Goal: Task Accomplishment & Management: Manage account settings

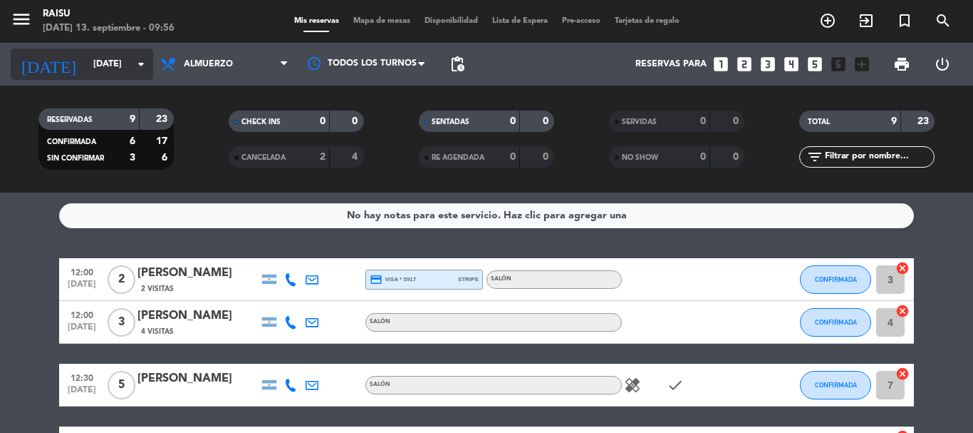
click at [138, 63] on icon "arrow_drop_down" at bounding box center [141, 64] width 17 height 17
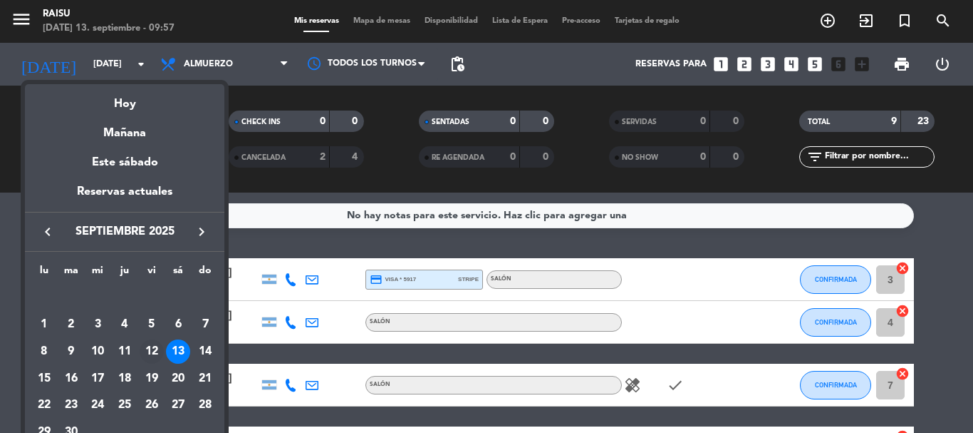
click at [153, 342] on div "12" at bounding box center [152, 351] width 24 height 24
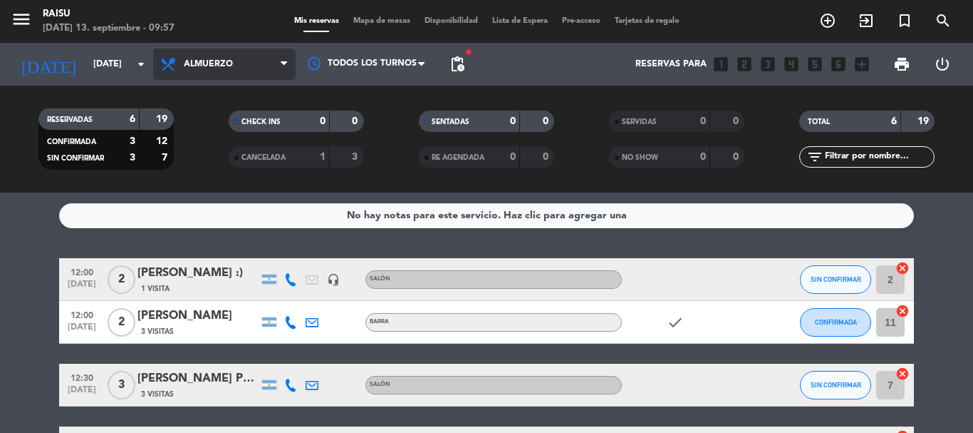
click at [211, 78] on span "Almuerzo" at bounding box center [224, 63] width 143 height 31
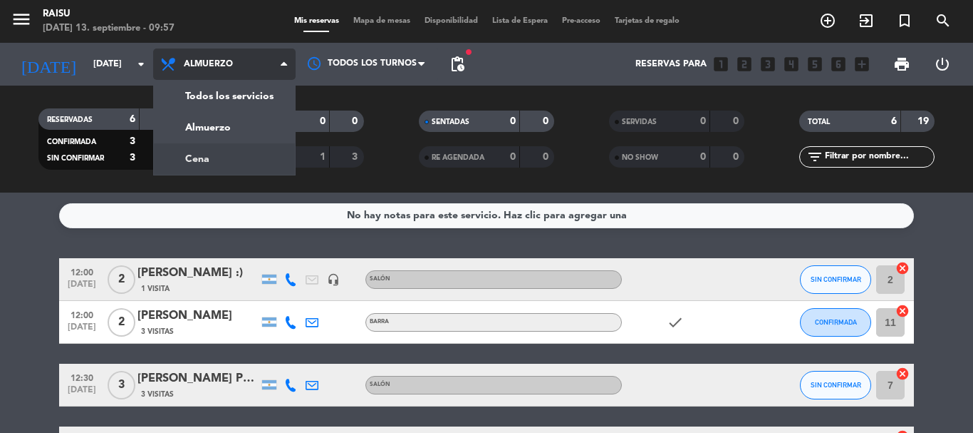
click at [229, 153] on div "menu Raisu [DATE] 13. septiembre - 09:57 Mis reservas Mapa de mesas Disponibili…" at bounding box center [486, 96] width 973 height 192
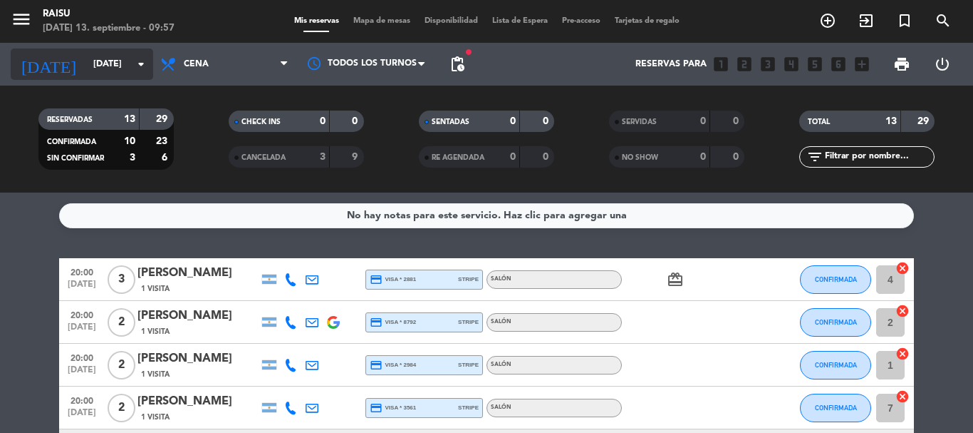
click at [131, 66] on input "[DATE]" at bounding box center [146, 64] width 120 height 24
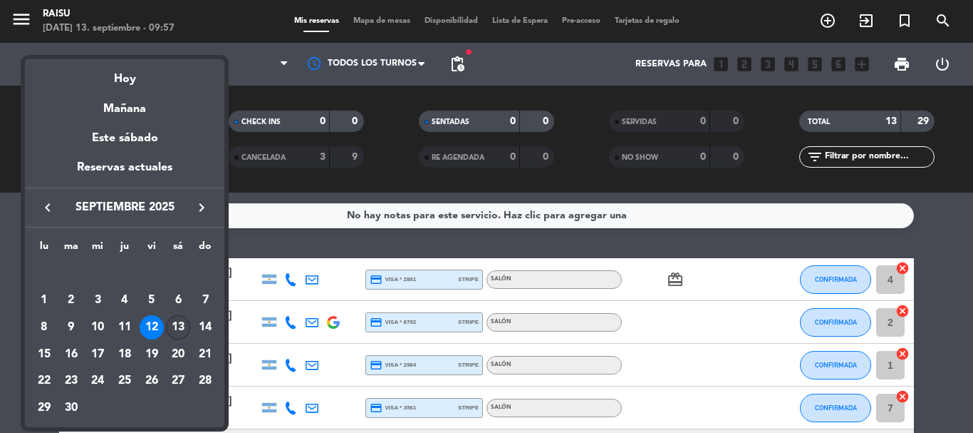
click at [177, 329] on div "13" at bounding box center [178, 327] width 24 height 24
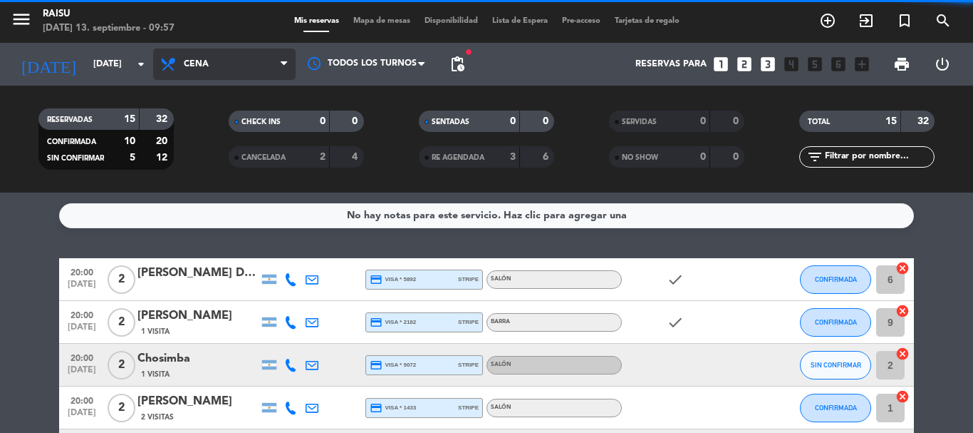
click at [222, 71] on span "Cena" at bounding box center [224, 63] width 143 height 31
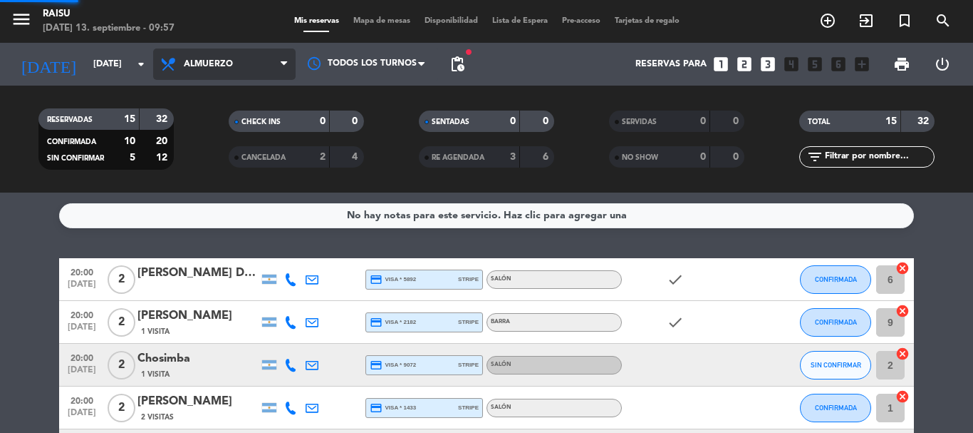
click at [232, 119] on div "menu Raisu [DATE] 13. septiembre - 09:57 Mis reservas Mapa de mesas Disponibili…" at bounding box center [486, 96] width 973 height 192
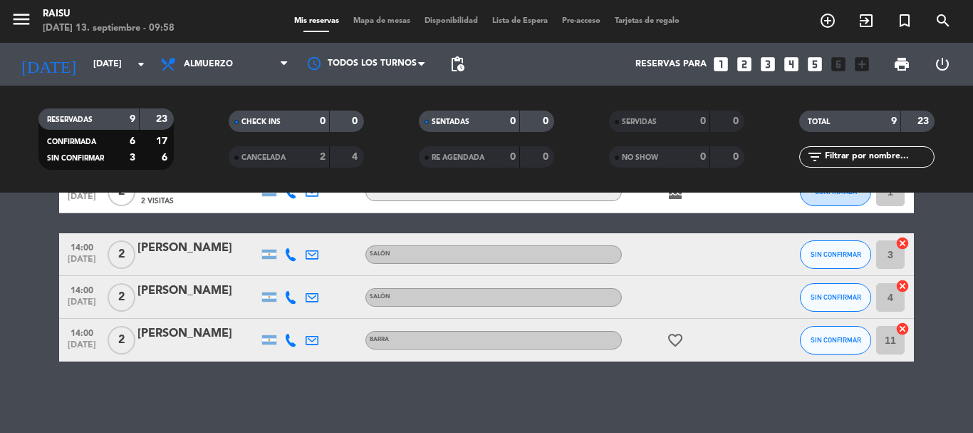
scroll to position [219, 0]
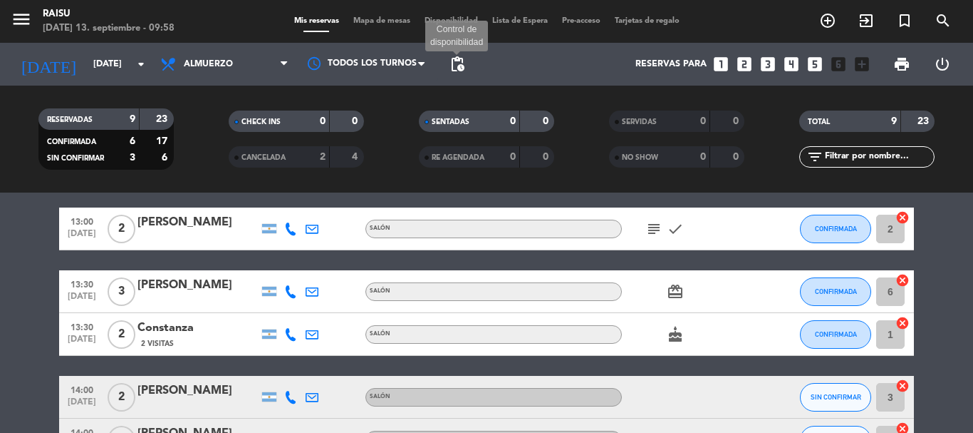
click at [452, 65] on span "pending_actions" at bounding box center [457, 64] width 17 height 17
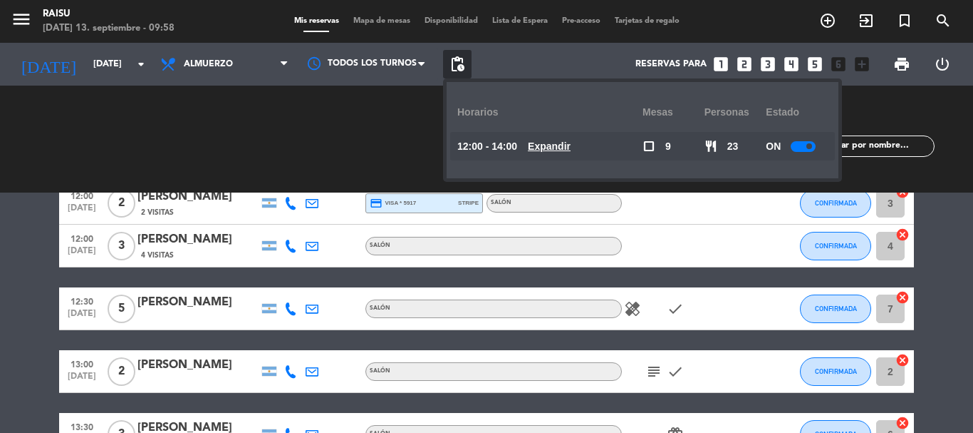
scroll to position [5, 0]
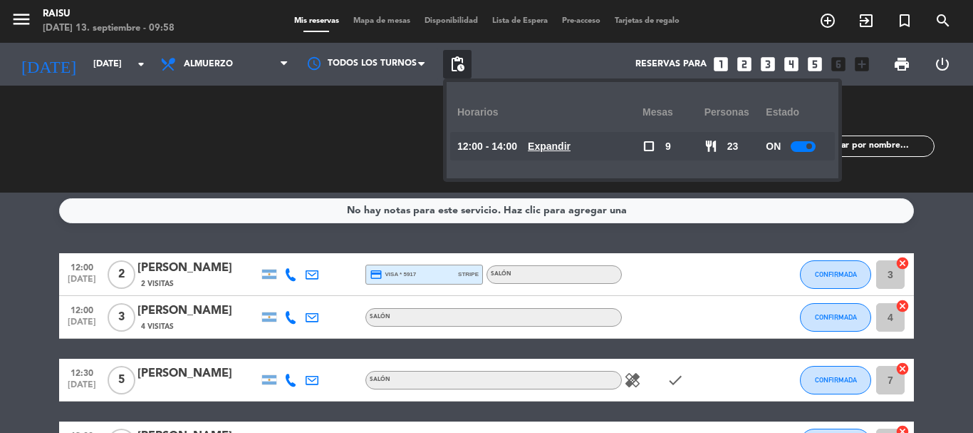
click at [800, 142] on div at bounding box center [803, 146] width 25 height 11
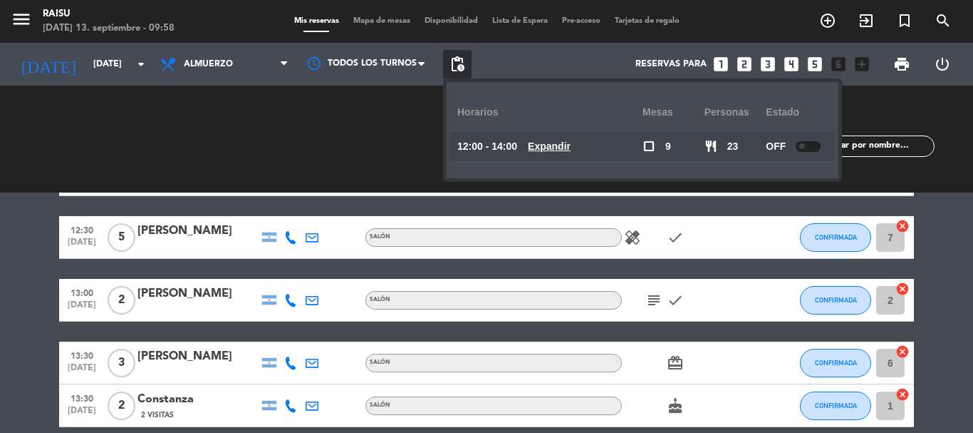
scroll to position [0, 0]
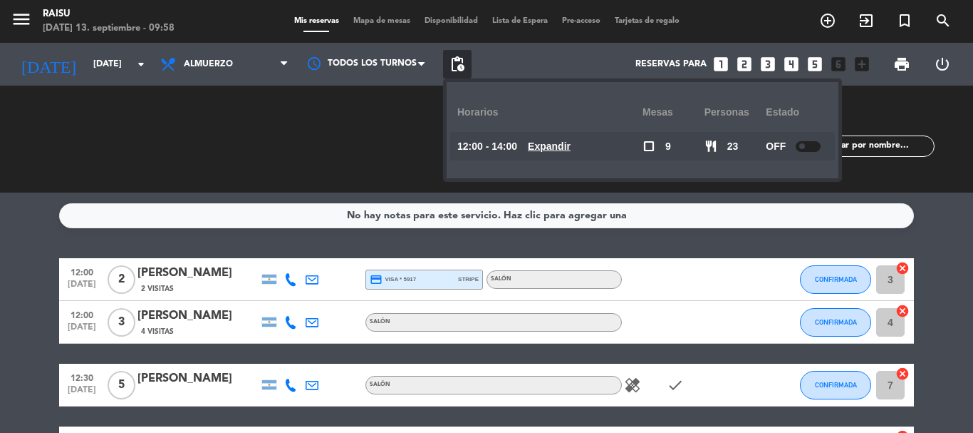
click at [32, 229] on div "No hay notas para este servicio. Haz clic para agregar una 12:00 [DATE] 2 [PERS…" at bounding box center [486, 312] width 973 height 240
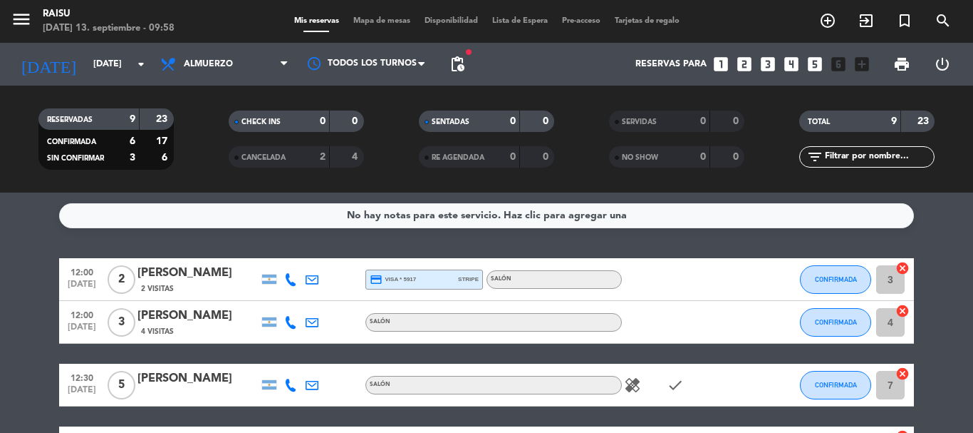
click at [290, 271] on div at bounding box center [290, 279] width 21 height 42
click at [290, 276] on icon at bounding box center [290, 279] width 13 height 13
click at [298, 250] on span "content_paste" at bounding box center [303, 255] width 11 height 11
click at [298, 257] on span "content_paste" at bounding box center [303, 255] width 11 height 11
click at [289, 321] on icon at bounding box center [290, 322] width 13 height 13
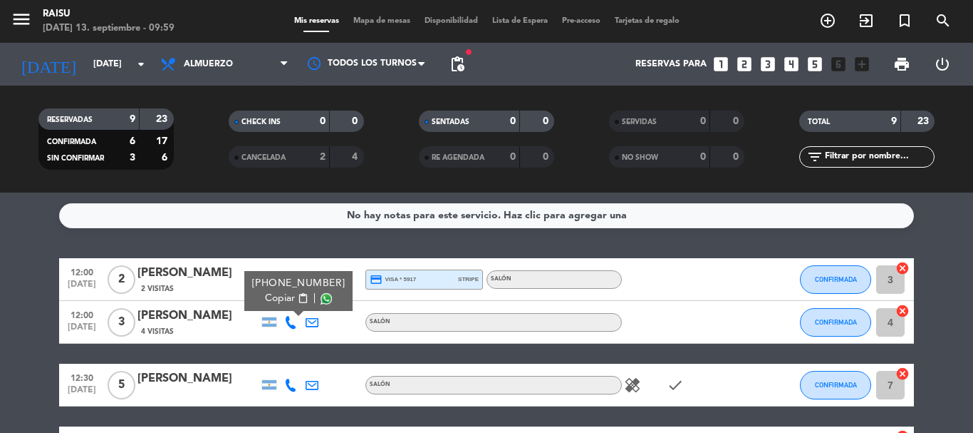
click at [298, 301] on span "content_paste" at bounding box center [303, 298] width 11 height 11
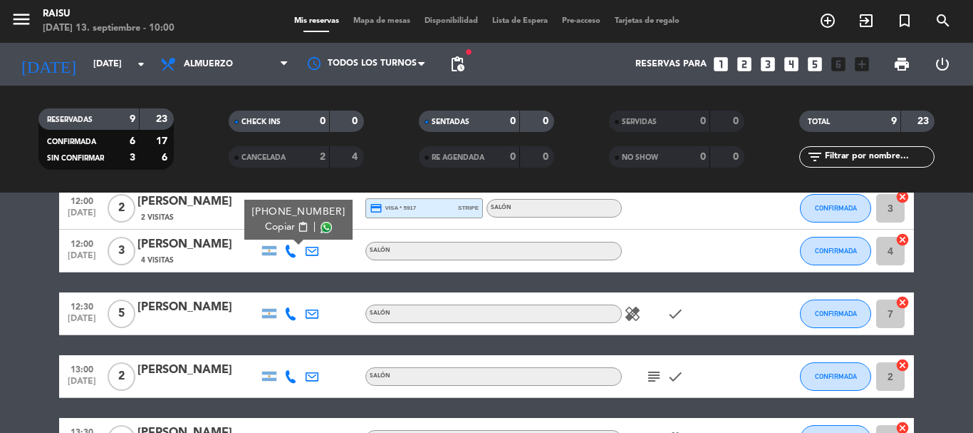
click at [287, 316] on icon at bounding box center [290, 313] width 13 height 13
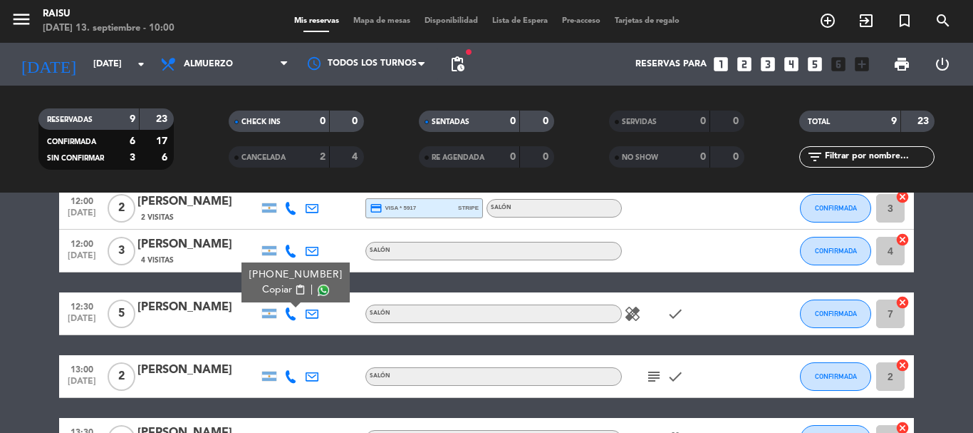
click at [295, 293] on span "content_paste" at bounding box center [300, 289] width 11 height 11
click at [287, 379] on icon at bounding box center [290, 376] width 13 height 13
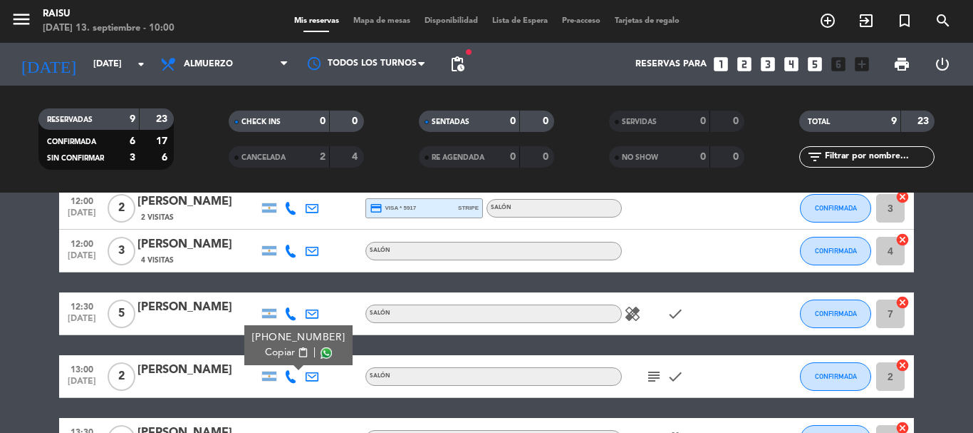
click at [284, 348] on span "Copiar" at bounding box center [280, 352] width 30 height 15
click at [651, 376] on icon "subject" at bounding box center [654, 376] width 17 height 17
click at [289, 371] on icon at bounding box center [290, 376] width 13 height 13
click at [276, 355] on span "Copiar" at bounding box center [280, 352] width 30 height 15
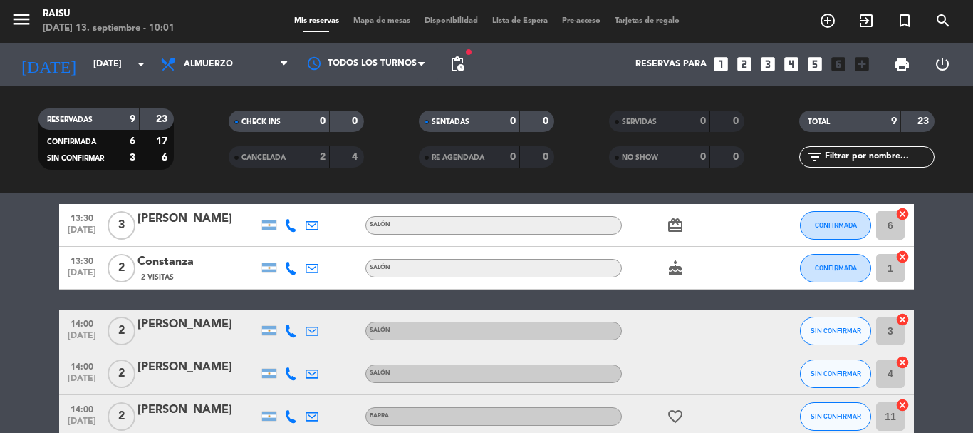
scroll to position [214, 0]
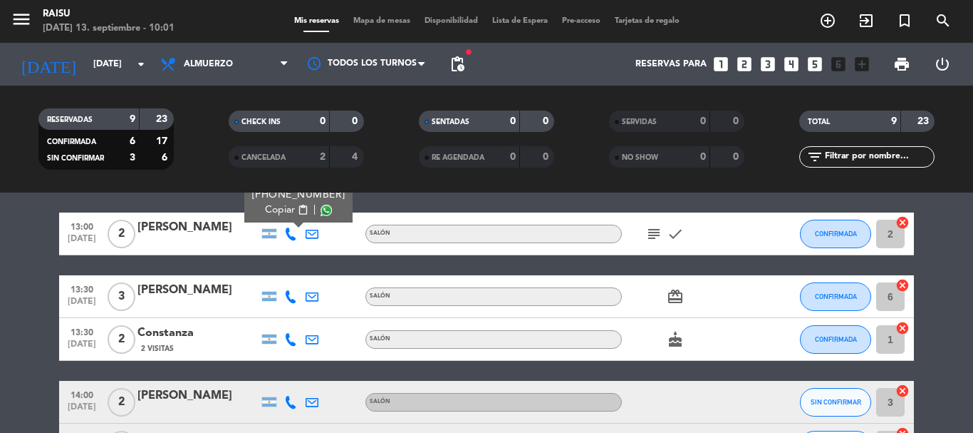
click at [287, 296] on icon at bounding box center [290, 296] width 13 height 13
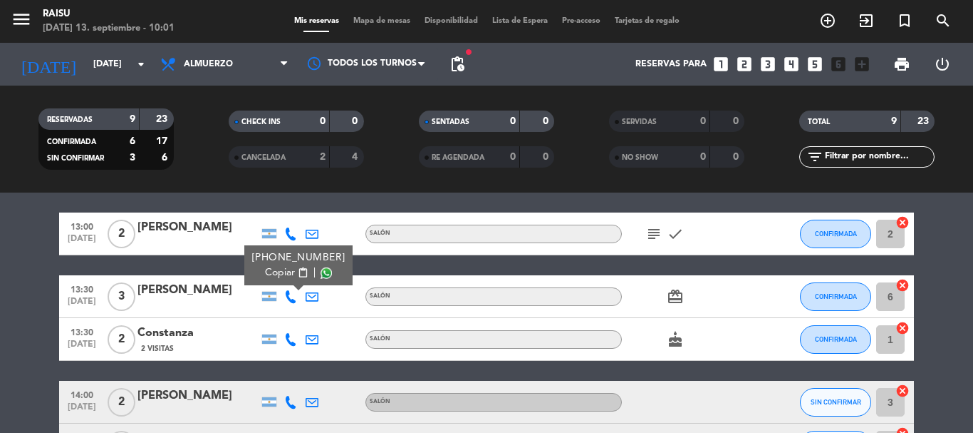
click at [298, 272] on span "content_paste" at bounding box center [303, 272] width 11 height 11
click at [296, 340] on icon at bounding box center [290, 339] width 13 height 13
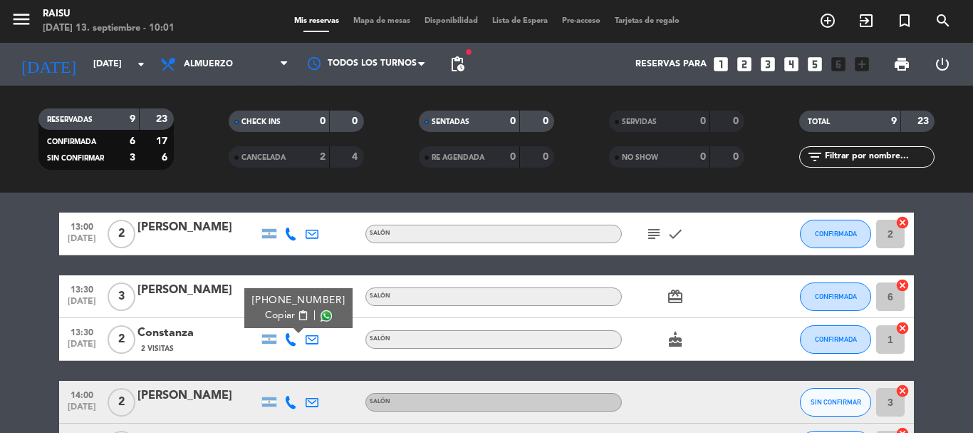
click at [289, 314] on button "Copiar content_paste" at bounding box center [286, 315] width 43 height 15
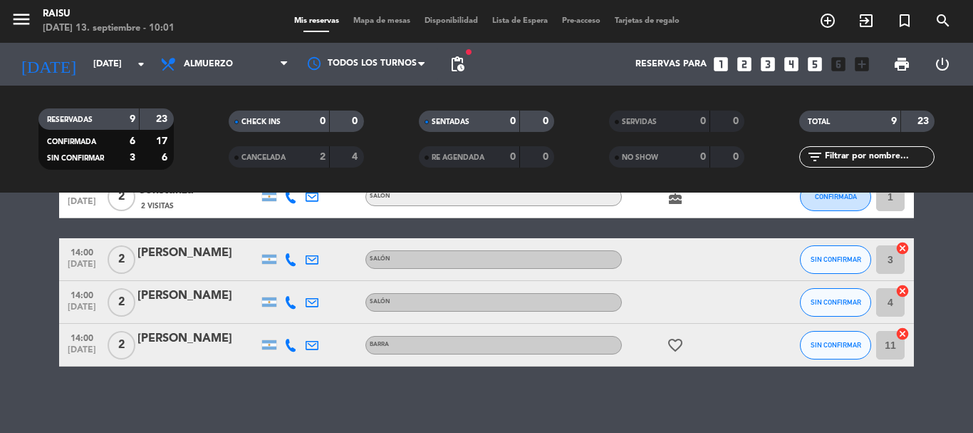
click at [286, 259] on icon at bounding box center [290, 259] width 13 height 13
click at [296, 241] on button "Copiar content_paste" at bounding box center [286, 235] width 43 height 15
click at [281, 232] on span "Copiar" at bounding box center [280, 235] width 30 height 15
click at [290, 299] on icon at bounding box center [290, 302] width 13 height 13
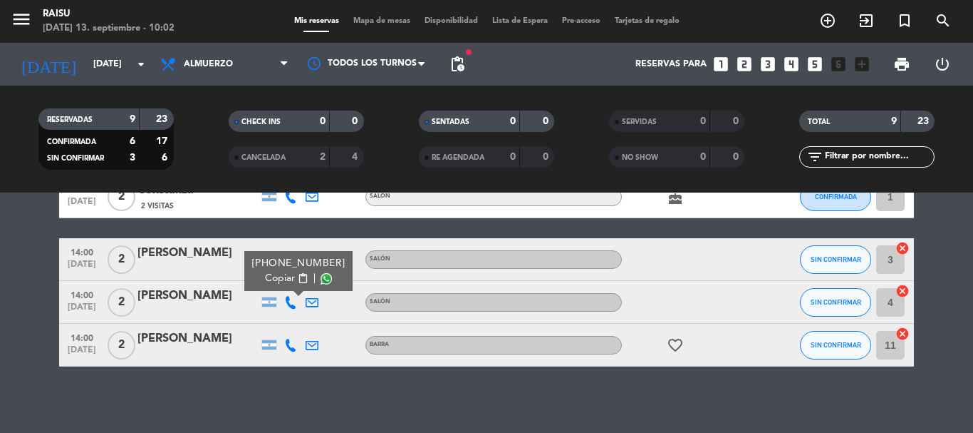
click at [298, 280] on span "content_paste" at bounding box center [303, 278] width 11 height 11
click at [295, 346] on icon at bounding box center [290, 344] width 13 height 13
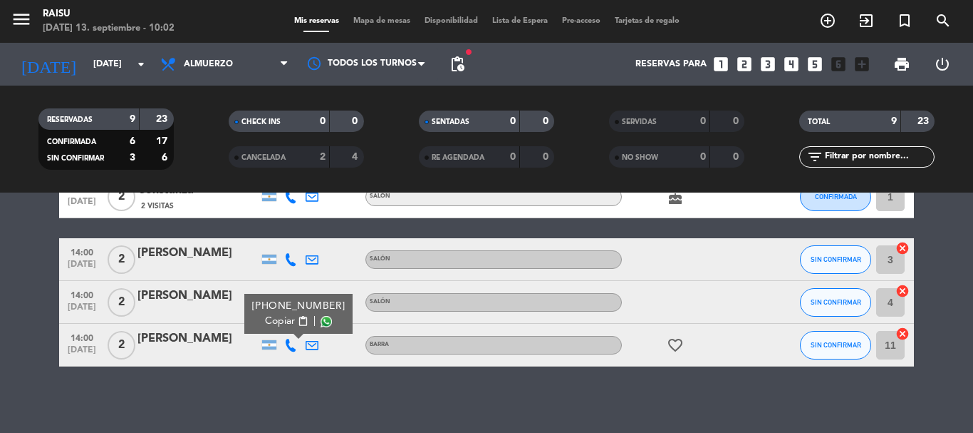
click at [298, 316] on span "content_paste" at bounding box center [303, 321] width 11 height 11
click at [902, 62] on span "print" at bounding box center [902, 64] width 17 height 17
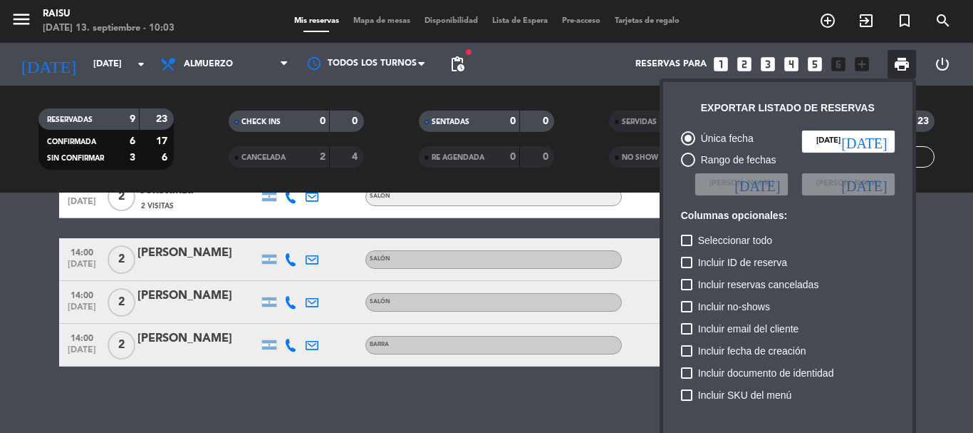
scroll to position [87, 0]
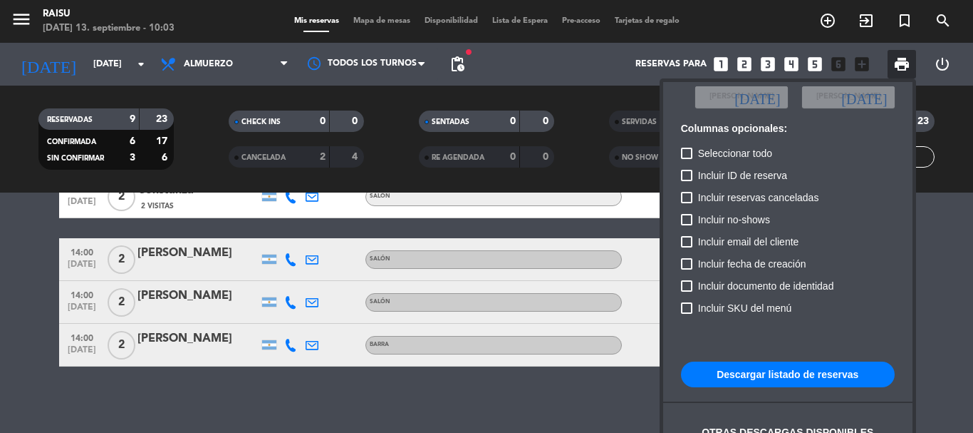
click at [750, 387] on button "Descargar listado de reservas" at bounding box center [788, 374] width 214 height 26
click at [745, 376] on button "Descargar listado de reservas" at bounding box center [788, 374] width 214 height 26
click at [188, 384] on div at bounding box center [486, 216] width 973 height 433
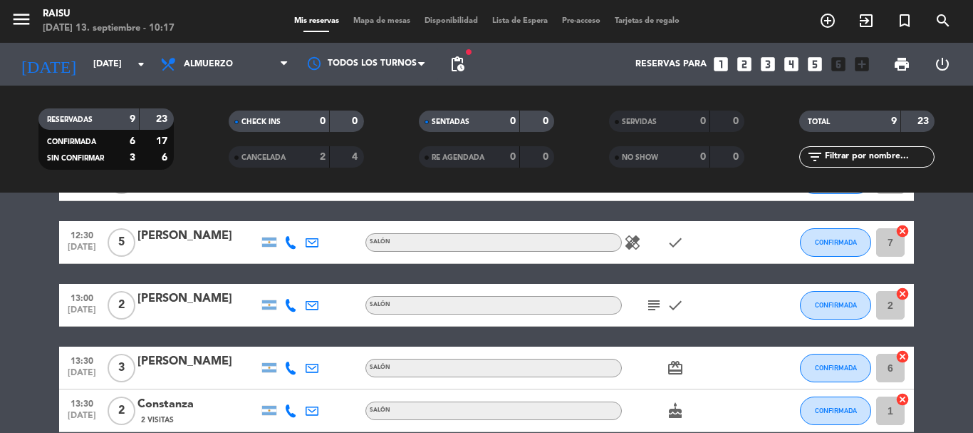
scroll to position [0, 0]
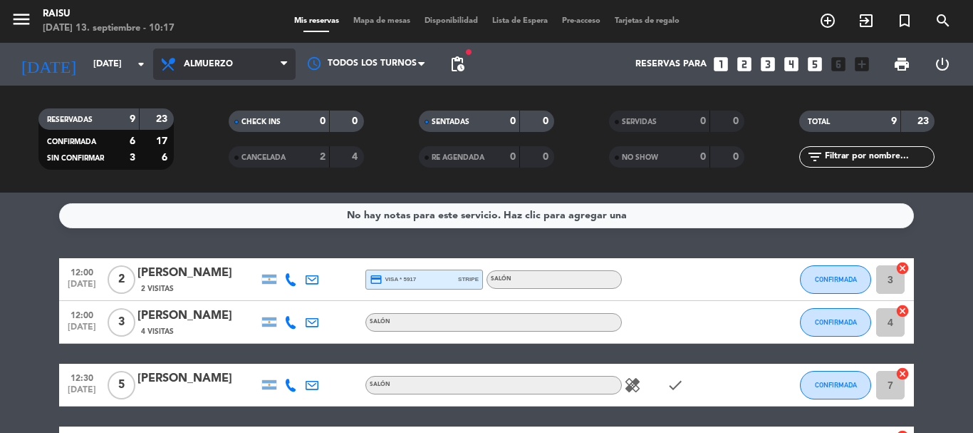
drag, startPoint x: 170, startPoint y: 53, endPoint x: 167, endPoint y: 133, distance: 79.9
click at [171, 55] on span "Almuerzo" at bounding box center [224, 63] width 143 height 31
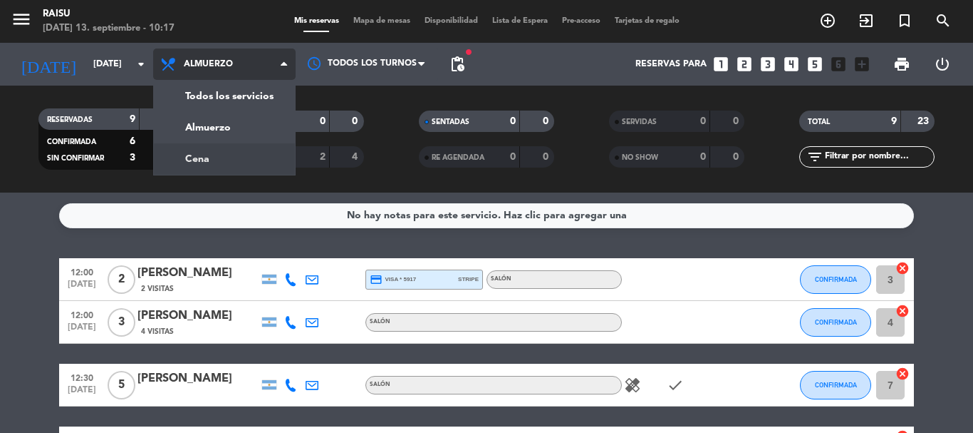
click at [196, 161] on div "menu Raisu [DATE] 13. septiembre - 10:17 Mis reservas Mapa de mesas Disponibili…" at bounding box center [486, 96] width 973 height 192
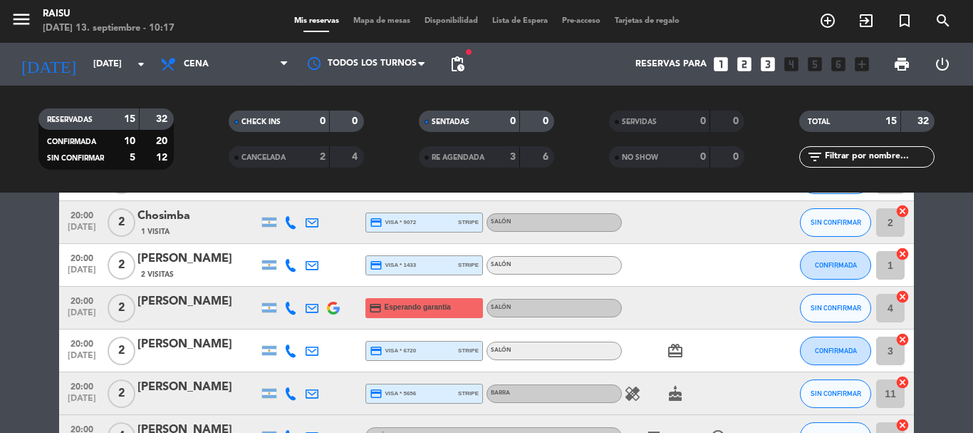
scroll to position [214, 0]
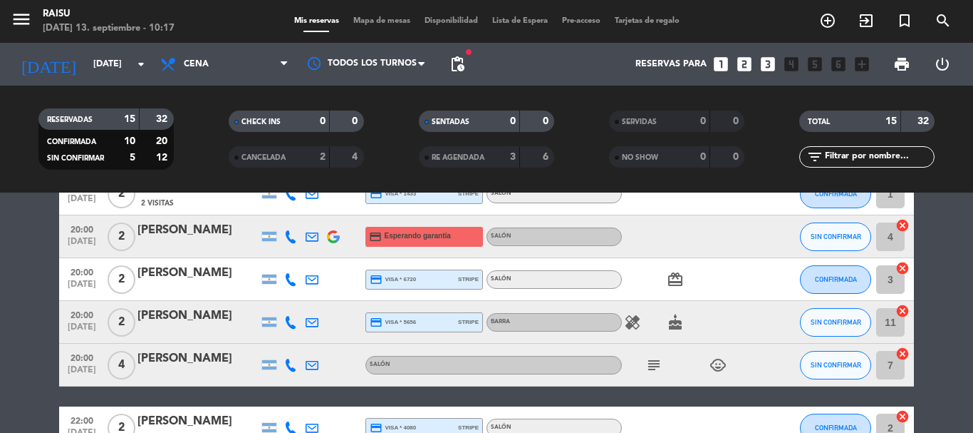
click at [632, 319] on icon "healing" at bounding box center [632, 322] width 17 height 17
click at [650, 369] on icon "subject" at bounding box center [654, 364] width 17 height 17
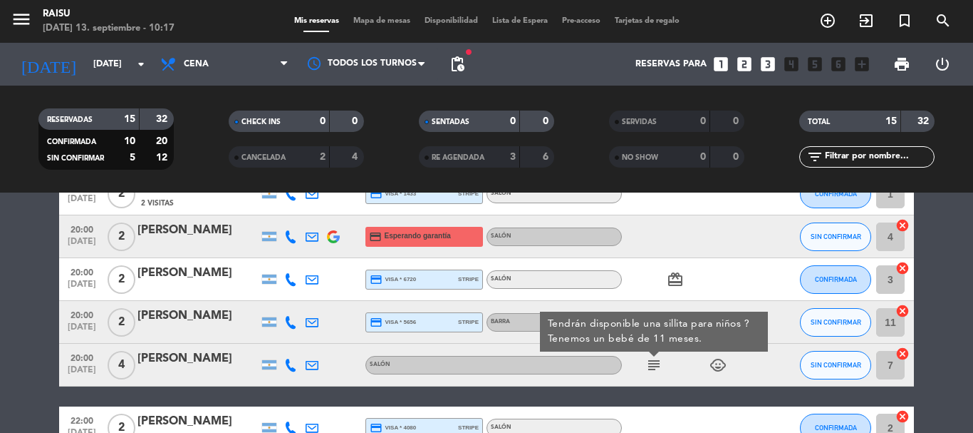
click at [621, 388] on div "20:00 [DATE] 2 [PERSON_NAME] Dal [PERSON_NAME] credit_card visa * 5892 stripe S…" at bounding box center [486, 374] width 855 height 661
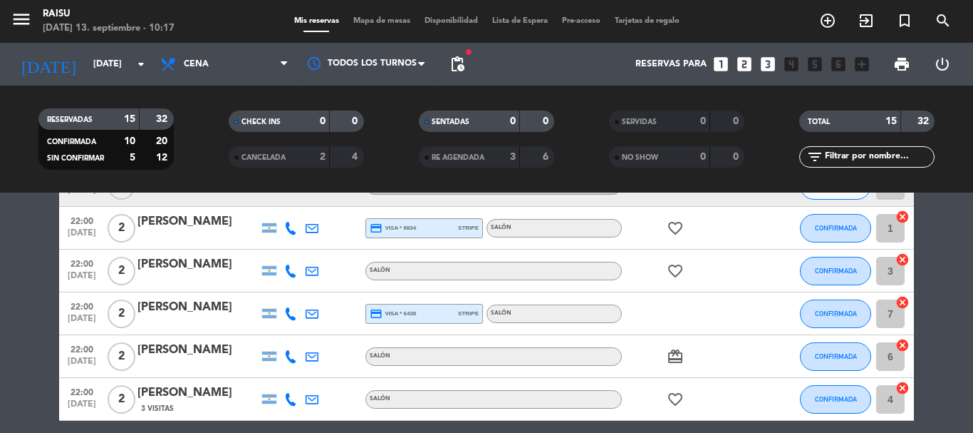
scroll to position [356, 0]
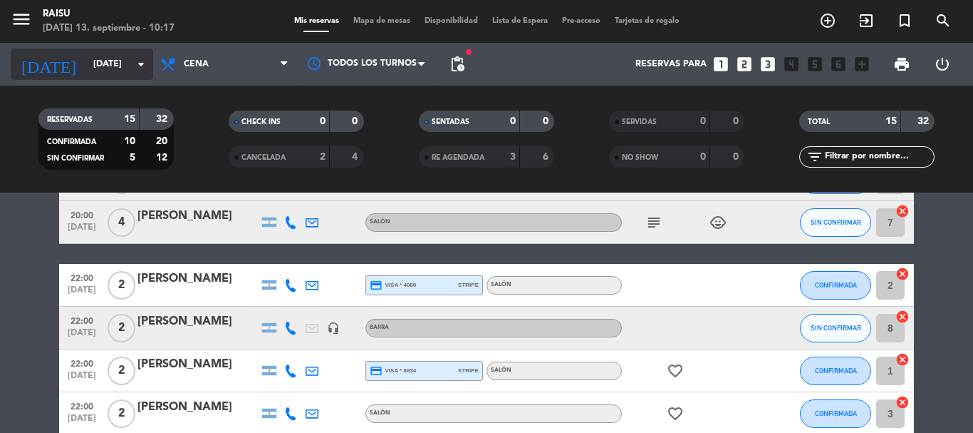
click at [95, 59] on input "[DATE]" at bounding box center [146, 64] width 120 height 24
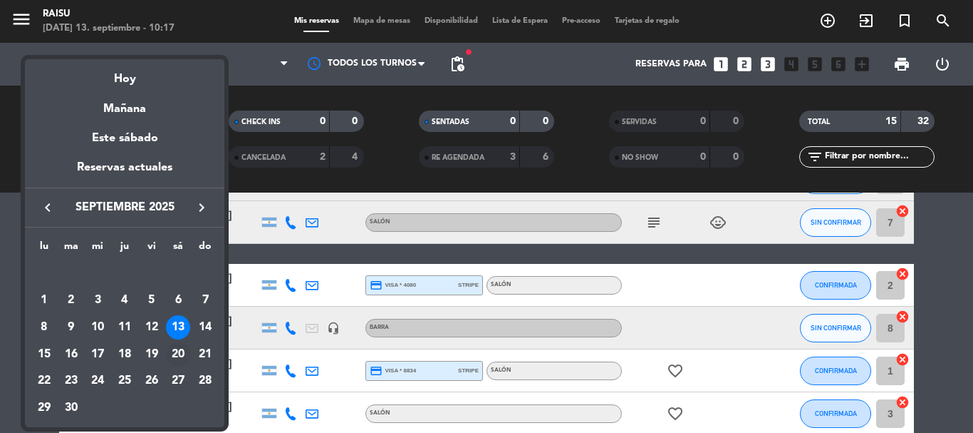
click at [173, 351] on div "20" at bounding box center [178, 354] width 24 height 24
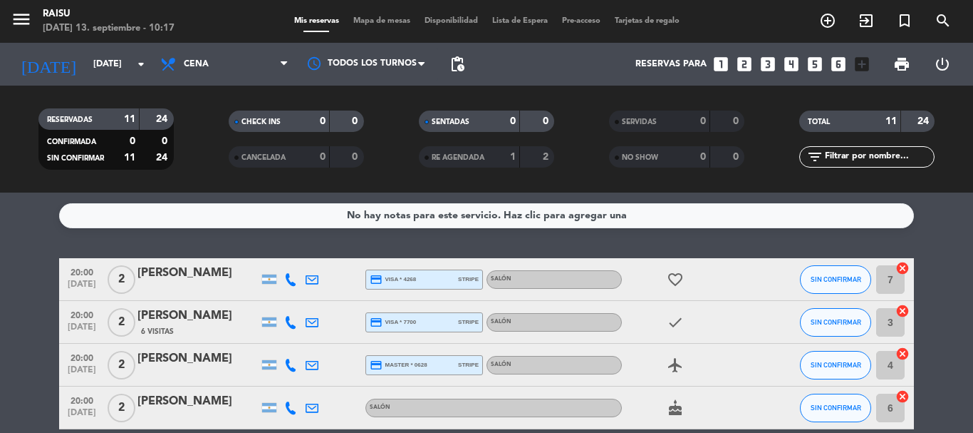
scroll to position [214, 0]
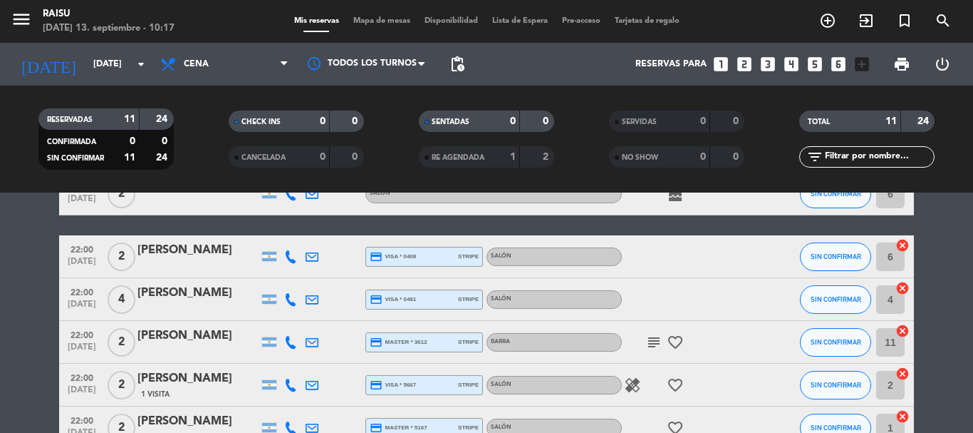
drag, startPoint x: 649, startPoint y: 338, endPoint x: 670, endPoint y: 331, distance: 21.9
click at [654, 337] on icon "subject" at bounding box center [654, 341] width 17 height 17
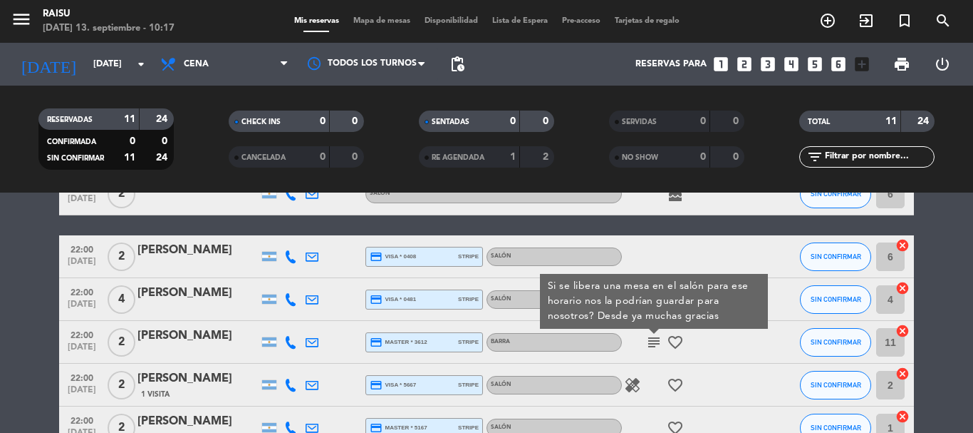
click at [638, 397] on div "healing favorite_border" at bounding box center [686, 384] width 128 height 42
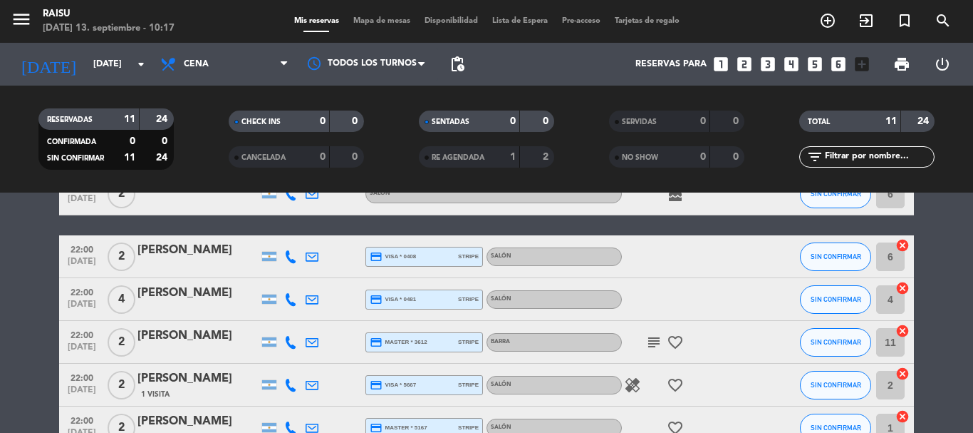
click at [625, 374] on div "healing favorite_border" at bounding box center [686, 384] width 128 height 42
click at [631, 379] on icon "healing" at bounding box center [632, 384] width 17 height 17
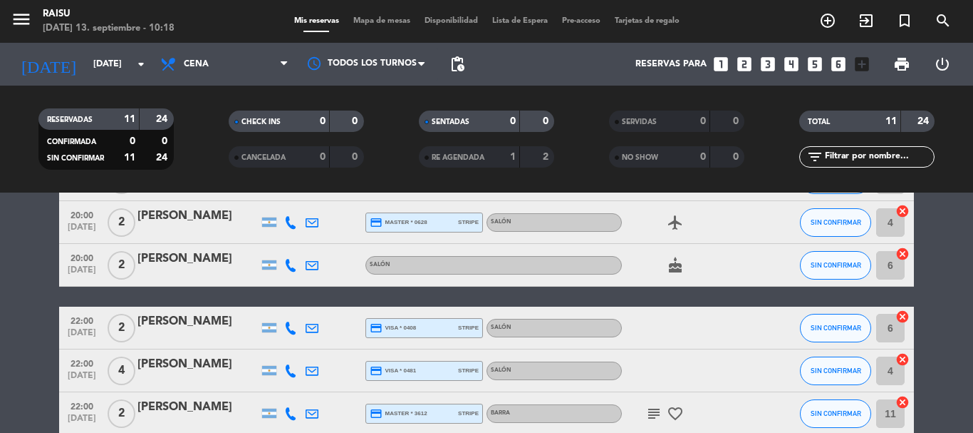
scroll to position [0, 0]
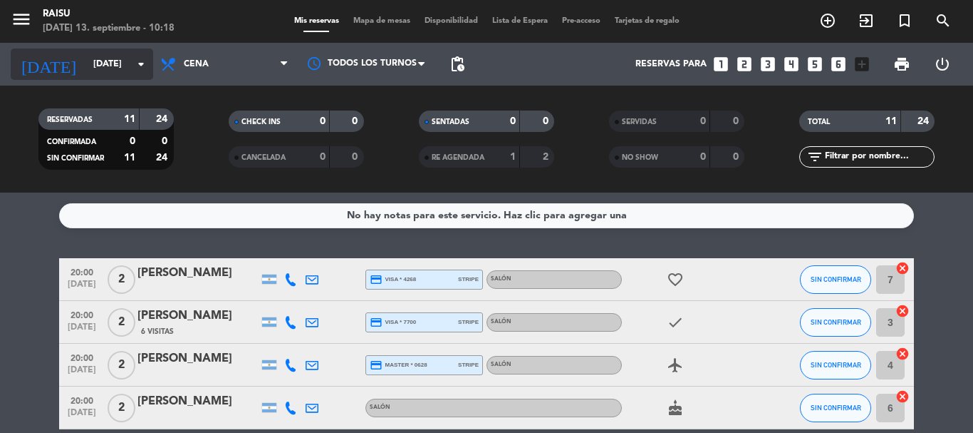
click at [132, 59] on input "[DATE]" at bounding box center [146, 64] width 120 height 24
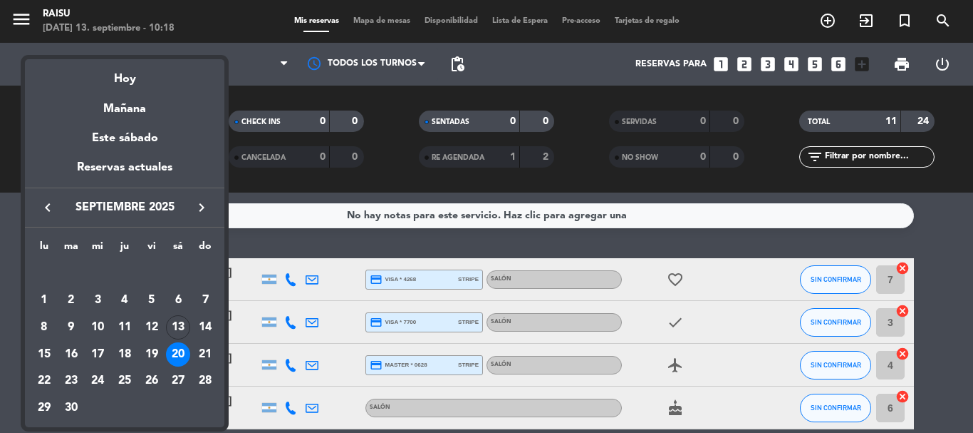
click at [444, 234] on div at bounding box center [486, 216] width 973 height 433
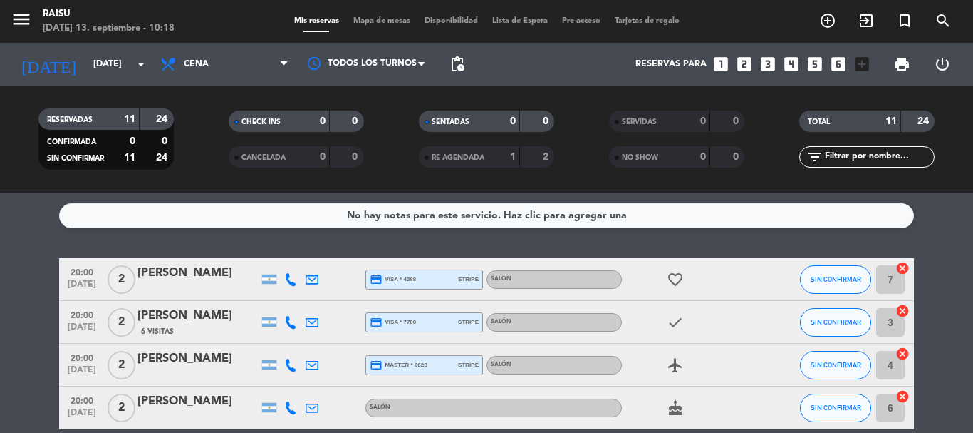
scroll to position [71, 0]
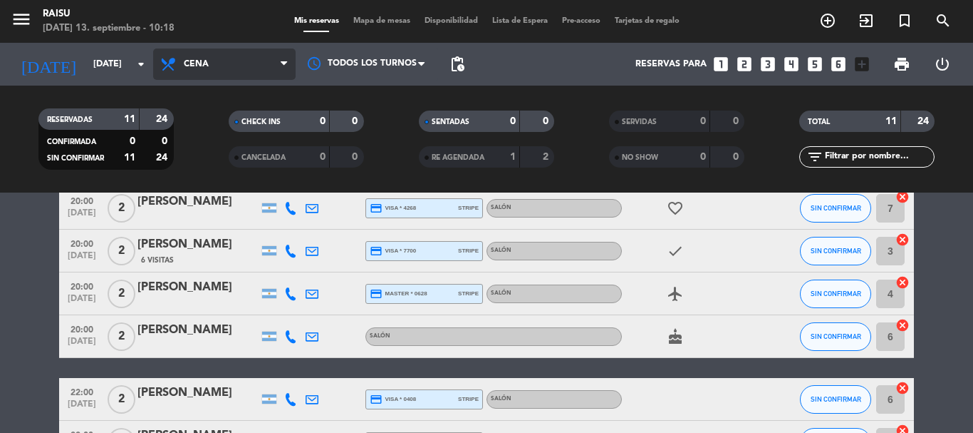
click at [209, 65] on span "Cena" at bounding box center [224, 63] width 143 height 31
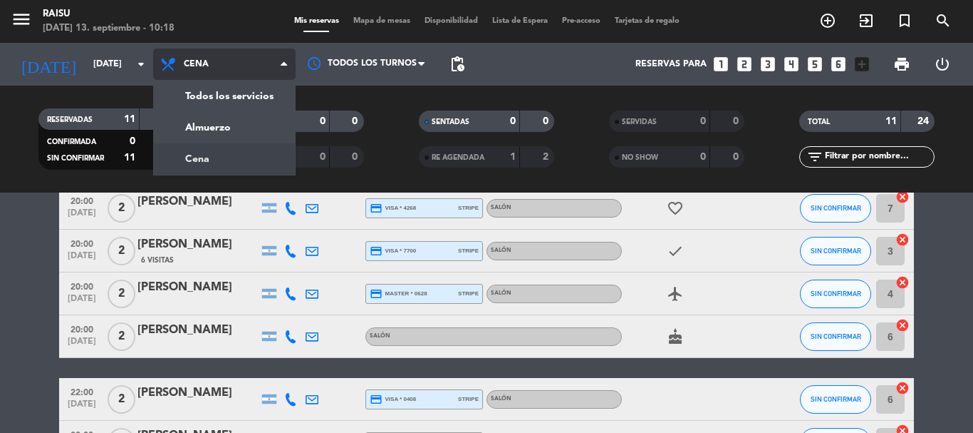
click at [223, 66] on span "Cena" at bounding box center [224, 63] width 143 height 31
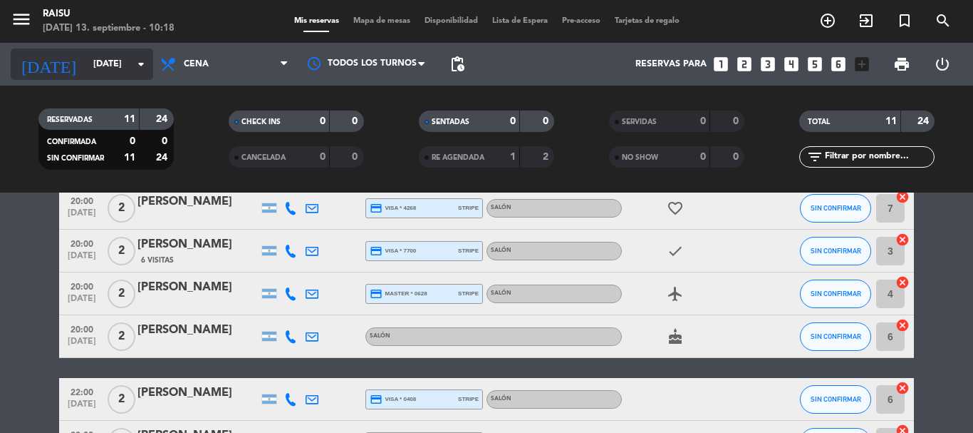
click at [107, 71] on input "[DATE]" at bounding box center [146, 64] width 120 height 24
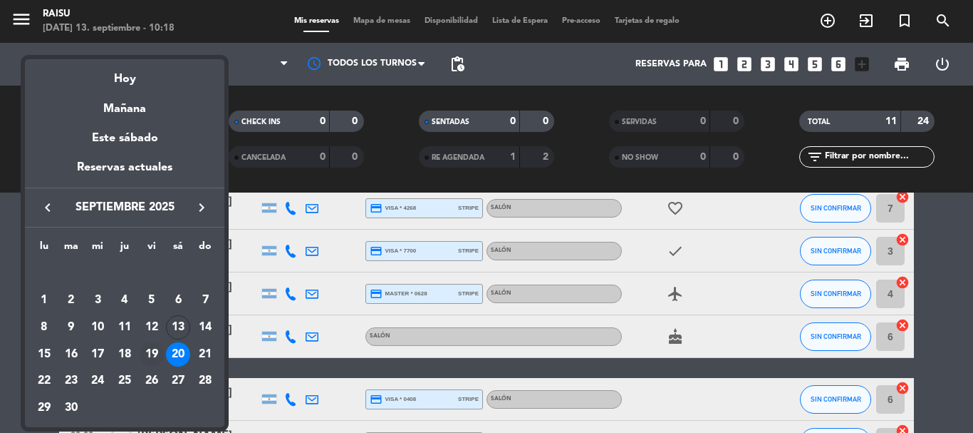
click at [157, 344] on div "19" at bounding box center [152, 354] width 24 height 24
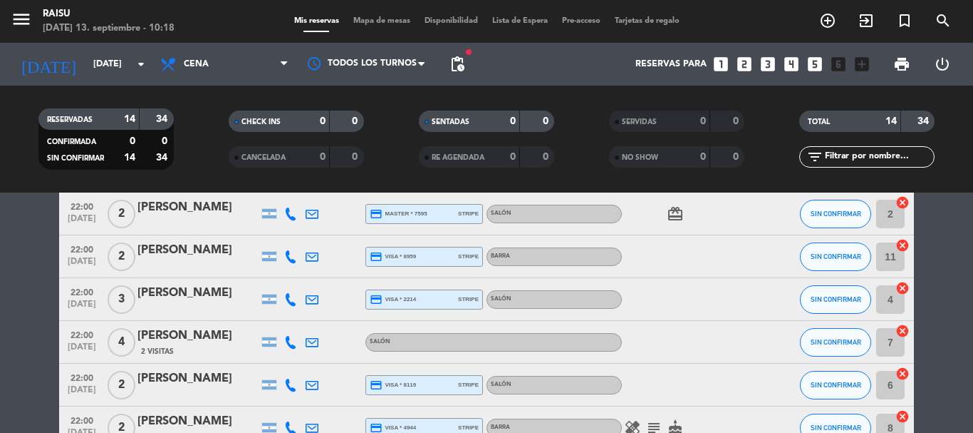
scroll to position [499, 0]
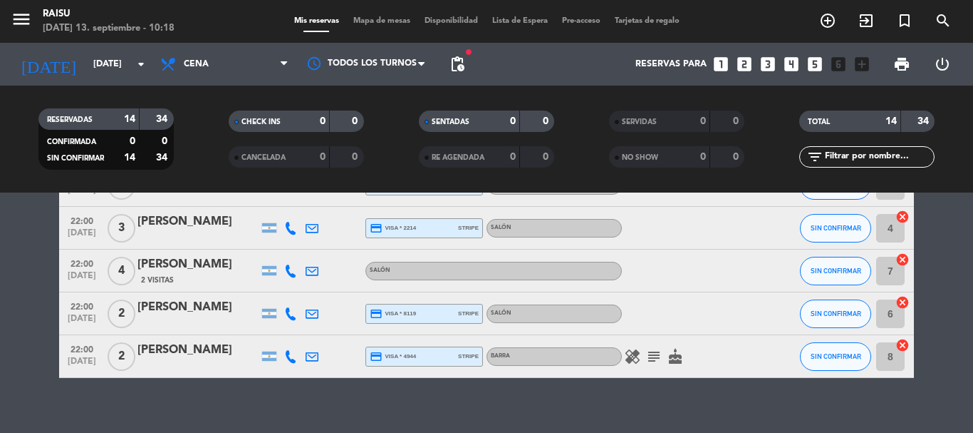
click at [651, 354] on icon "subject" at bounding box center [654, 356] width 17 height 17
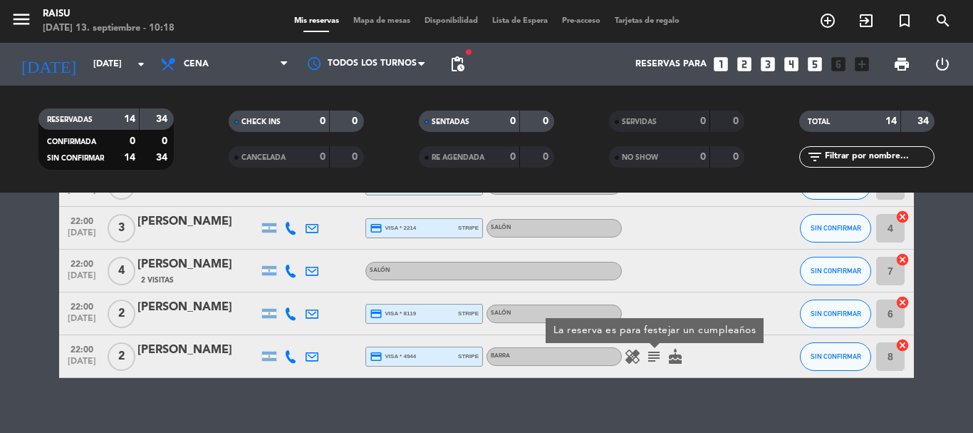
click at [640, 359] on icon "healing" at bounding box center [632, 356] width 17 height 17
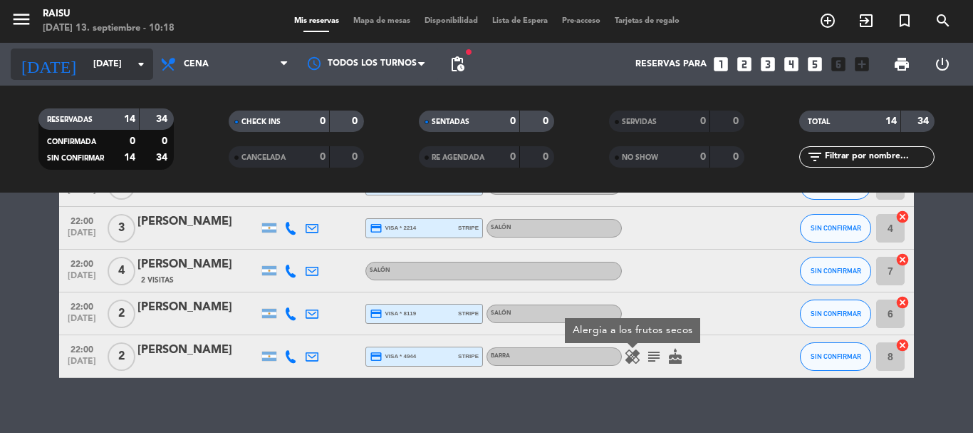
click at [128, 71] on input "[DATE]" at bounding box center [146, 64] width 120 height 24
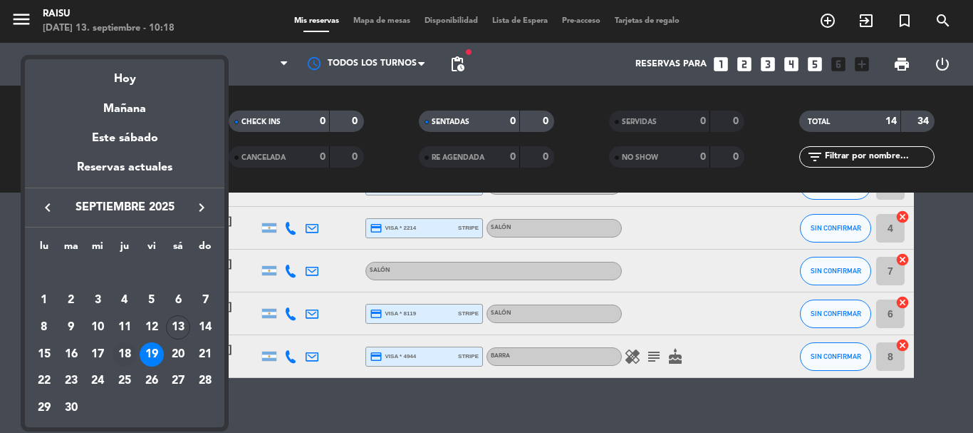
click at [118, 356] on div "18" at bounding box center [125, 354] width 24 height 24
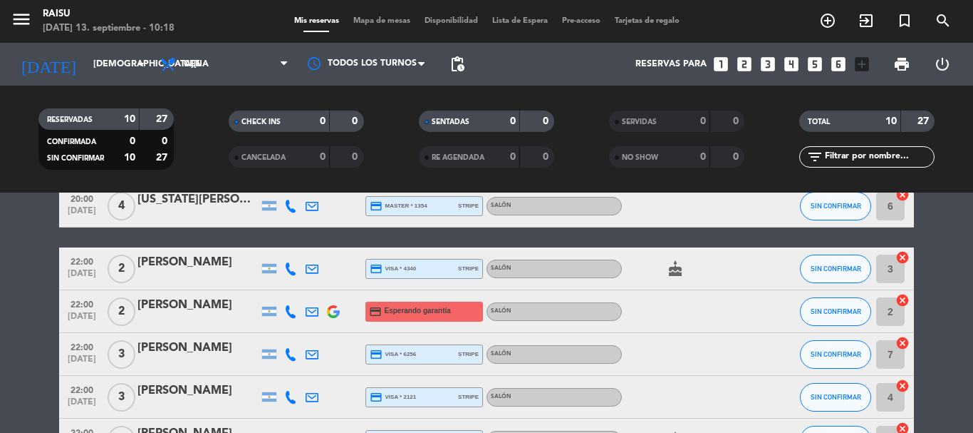
scroll to position [130, 0]
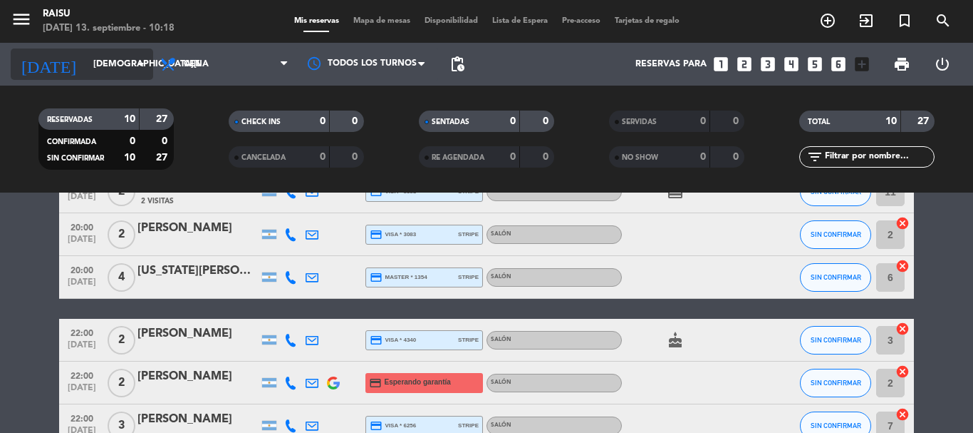
click at [104, 58] on input "[DEMOGRAPHIC_DATA][DATE]" at bounding box center [146, 64] width 120 height 24
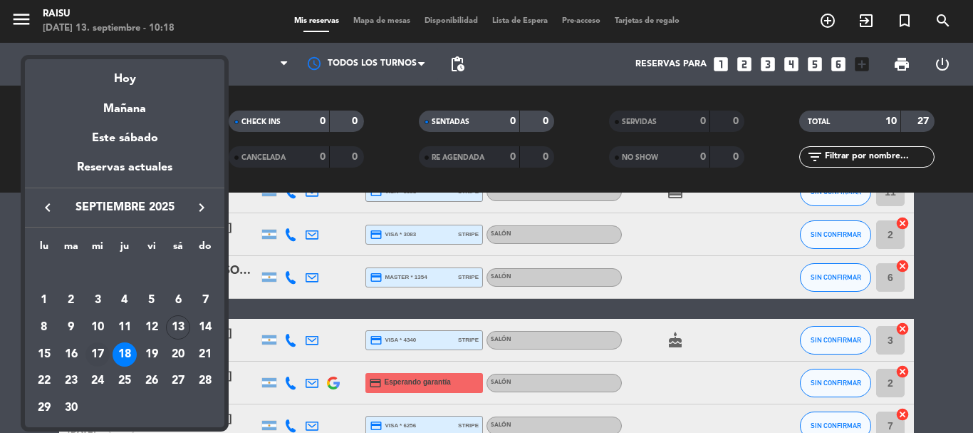
click at [105, 348] on div "17" at bounding box center [98, 354] width 24 height 24
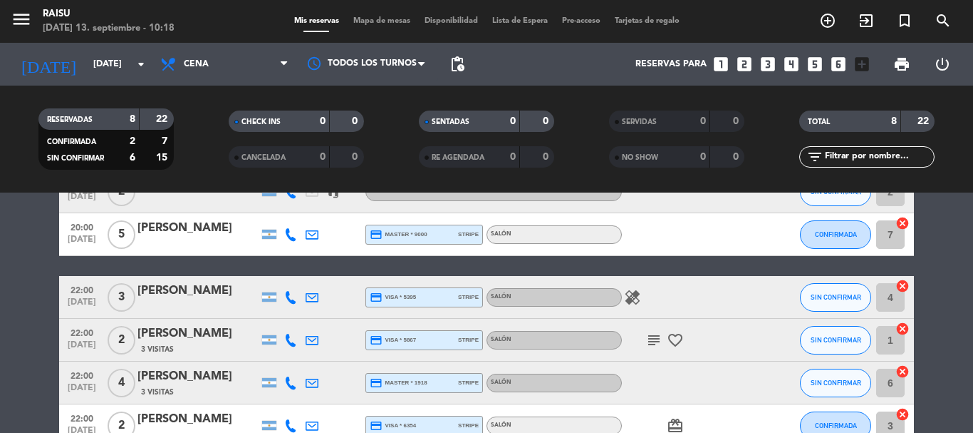
click at [656, 336] on icon "subject" at bounding box center [654, 339] width 17 height 17
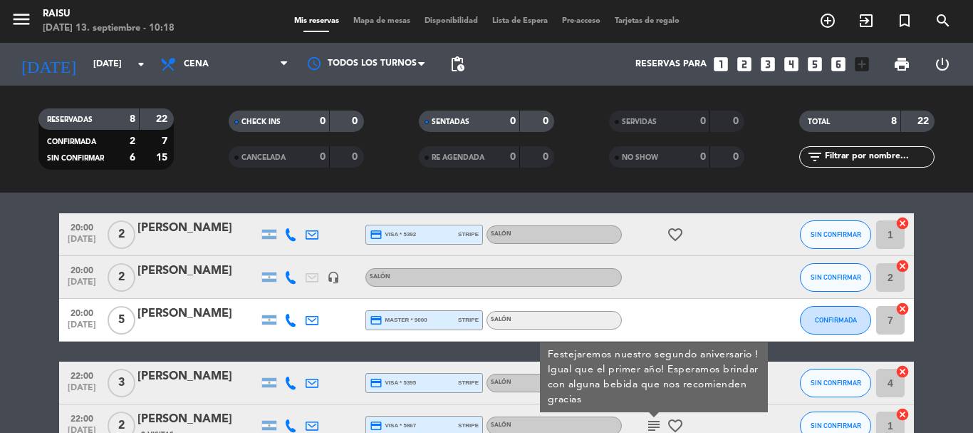
scroll to position [0, 0]
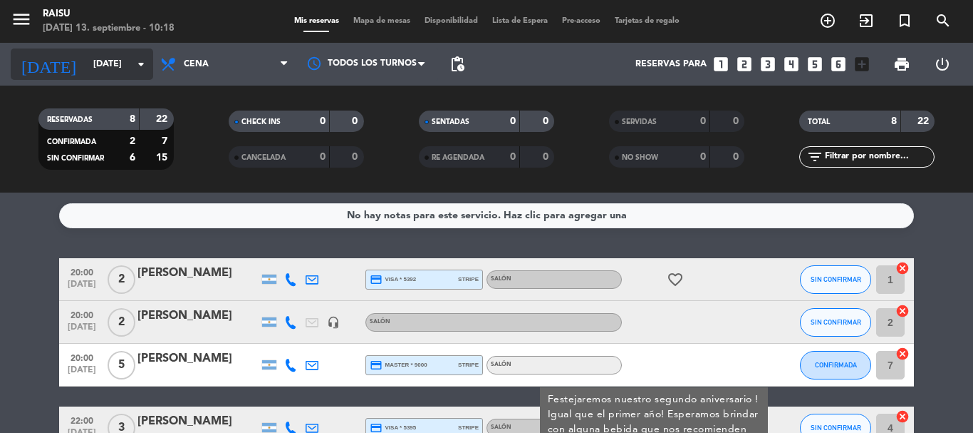
click at [110, 64] on input "[DATE]" at bounding box center [146, 64] width 120 height 24
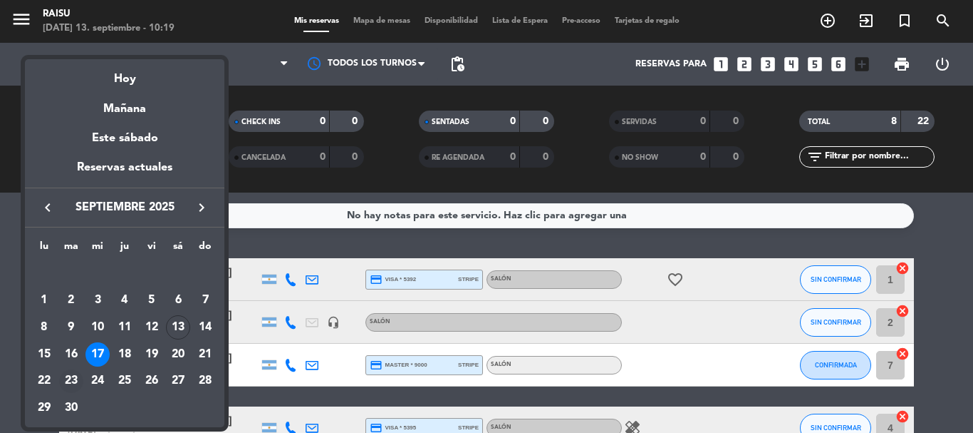
click at [63, 378] on div "23" at bounding box center [71, 381] width 24 height 24
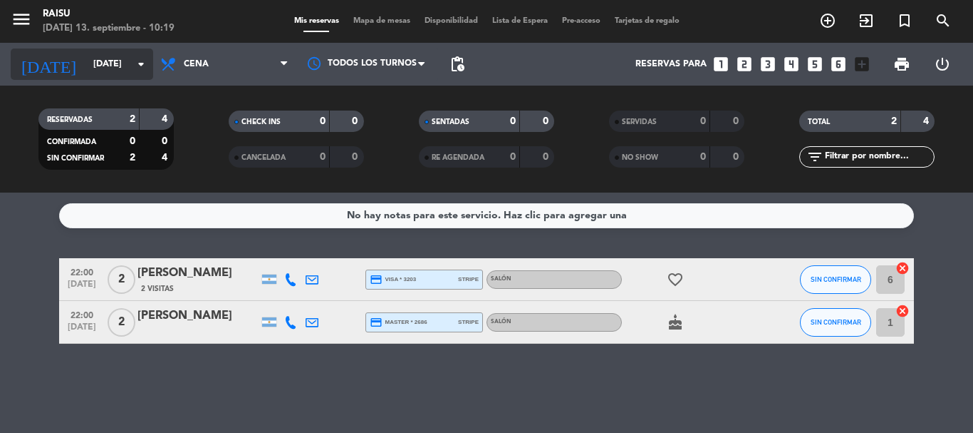
click at [102, 77] on div "[DATE] [DATE] arrow_drop_down" at bounding box center [82, 63] width 143 height 31
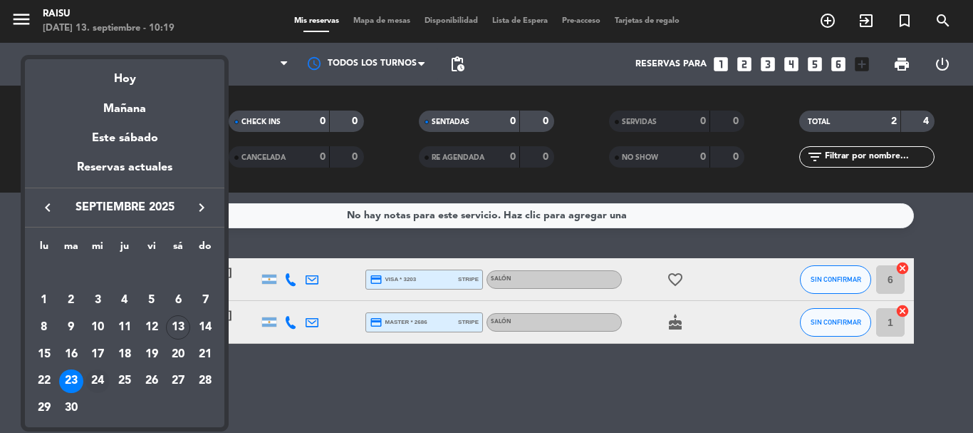
click at [99, 386] on div "24" at bounding box center [98, 381] width 24 height 24
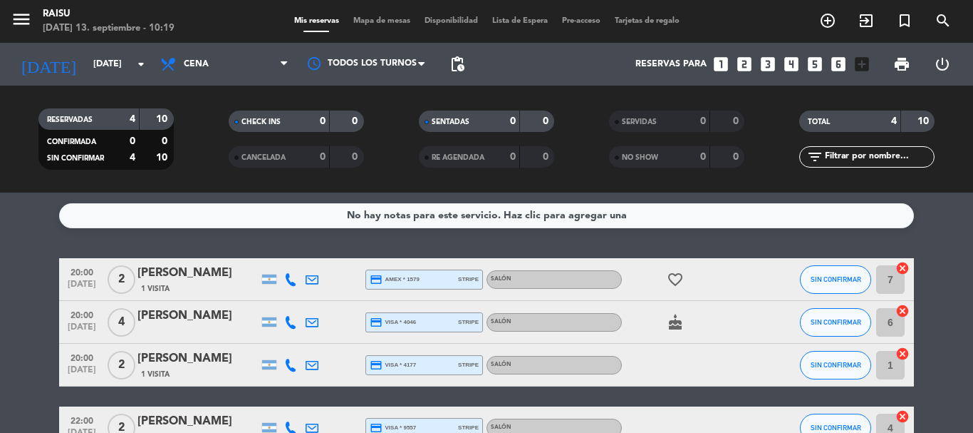
scroll to position [88, 0]
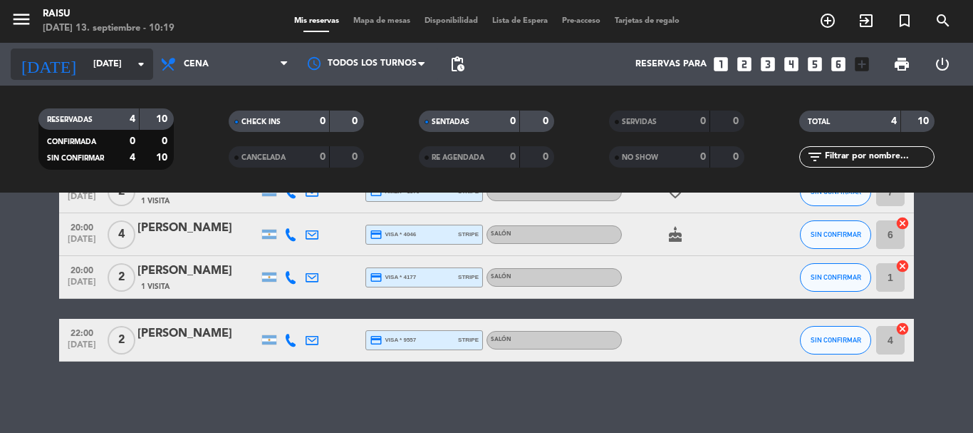
click at [96, 68] on input "[DATE]" at bounding box center [146, 64] width 120 height 24
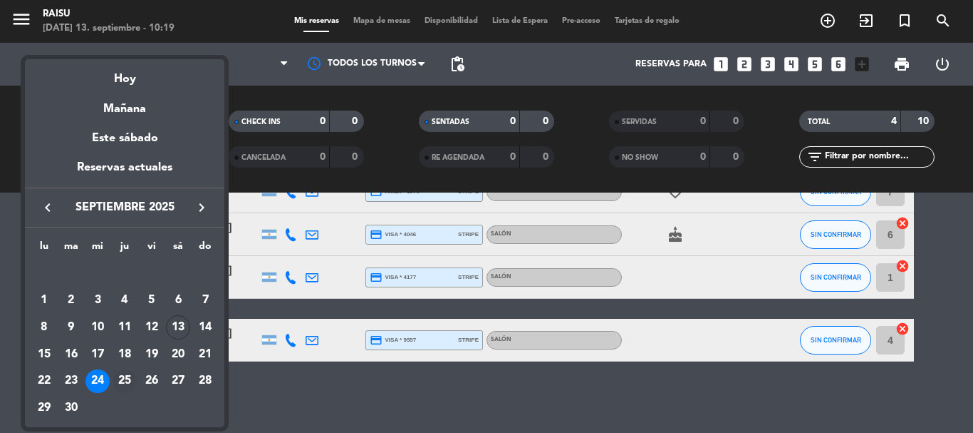
click at [129, 386] on div "25" at bounding box center [125, 381] width 24 height 24
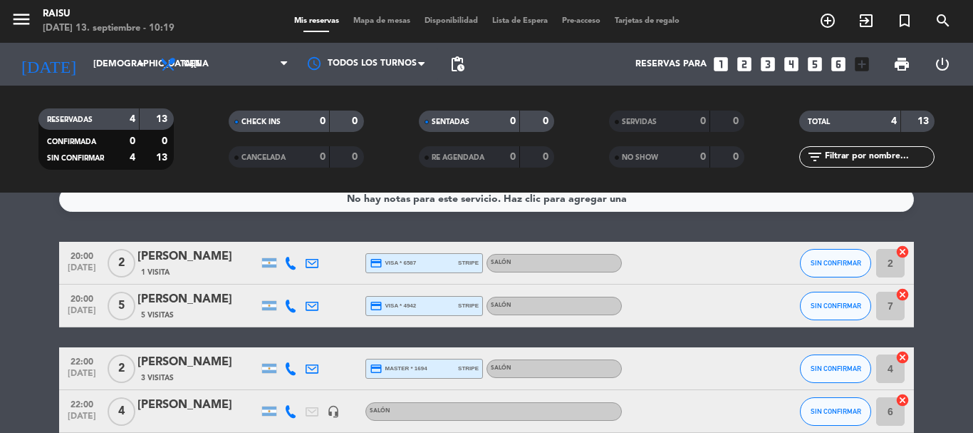
scroll to position [0, 0]
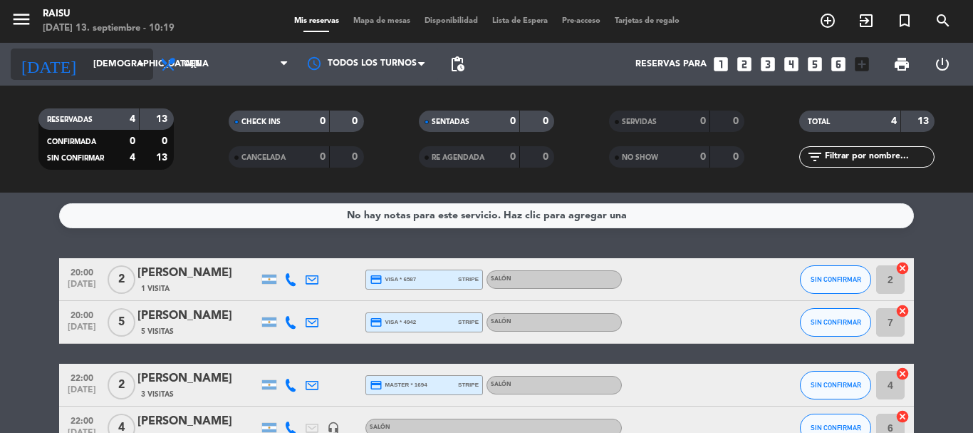
click at [100, 66] on input "[DEMOGRAPHIC_DATA][DATE]" at bounding box center [146, 64] width 120 height 24
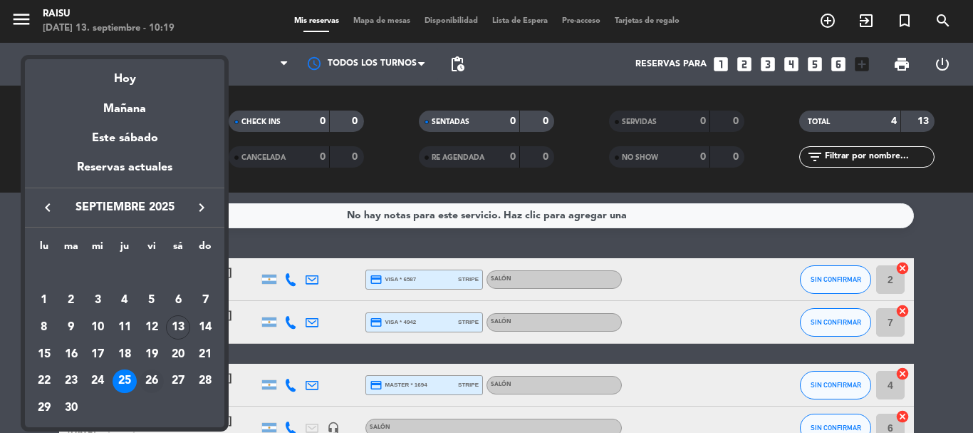
click at [151, 374] on div "26" at bounding box center [152, 381] width 24 height 24
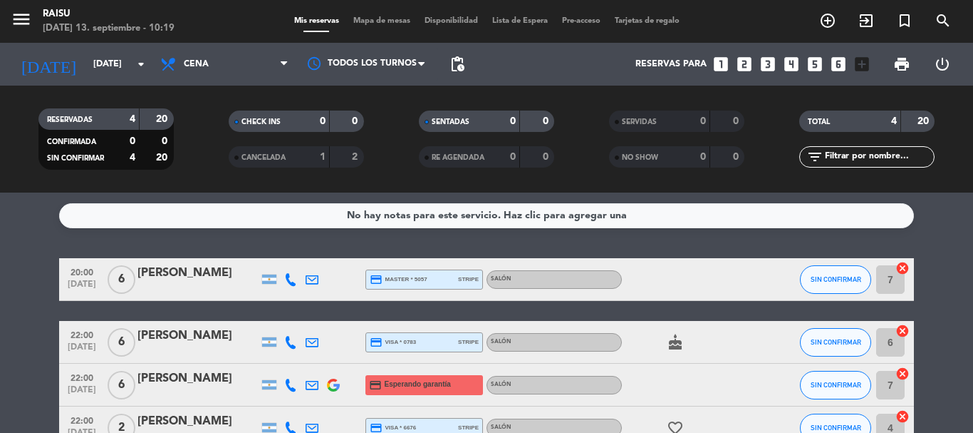
scroll to position [71, 0]
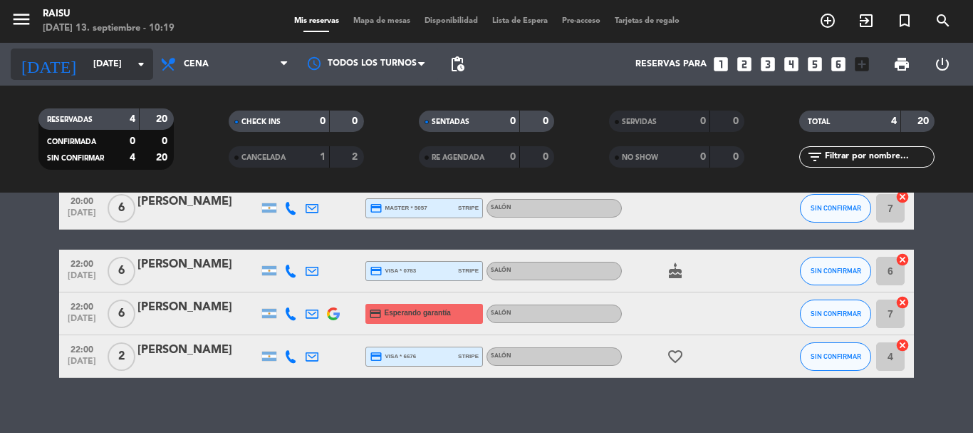
click at [111, 63] on input "[DATE]" at bounding box center [146, 64] width 120 height 24
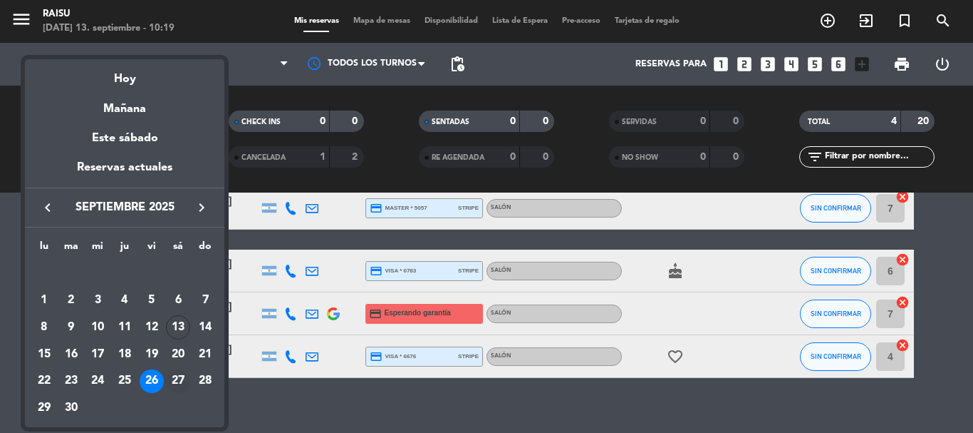
click at [169, 375] on div "27" at bounding box center [178, 381] width 24 height 24
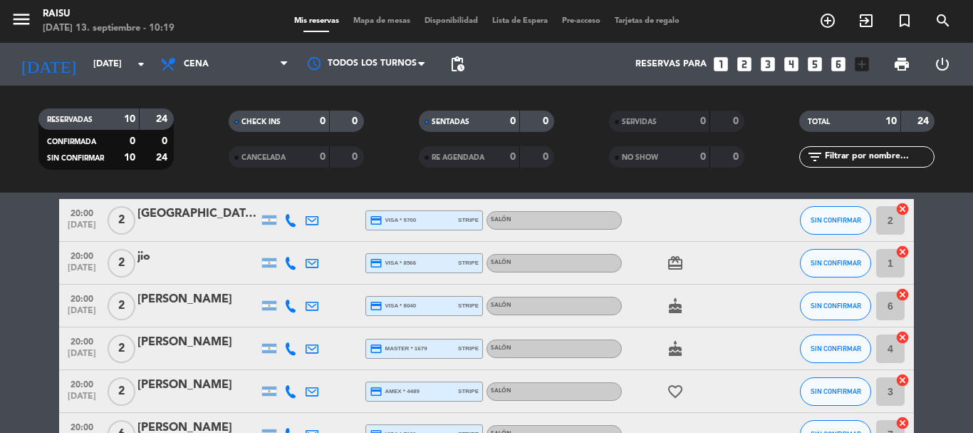
scroll to position [0, 0]
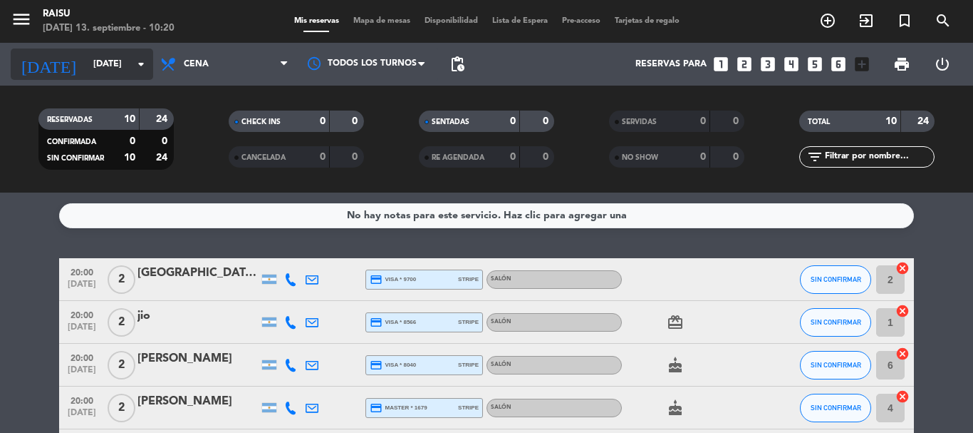
click at [115, 77] on div "[DATE] [DATE] arrow_drop_down" at bounding box center [82, 63] width 143 height 31
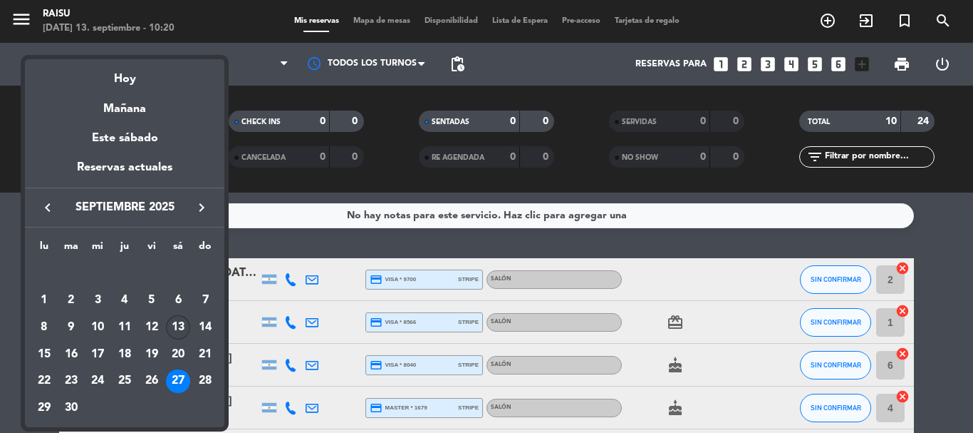
click at [184, 338] on div "13" at bounding box center [178, 327] width 24 height 24
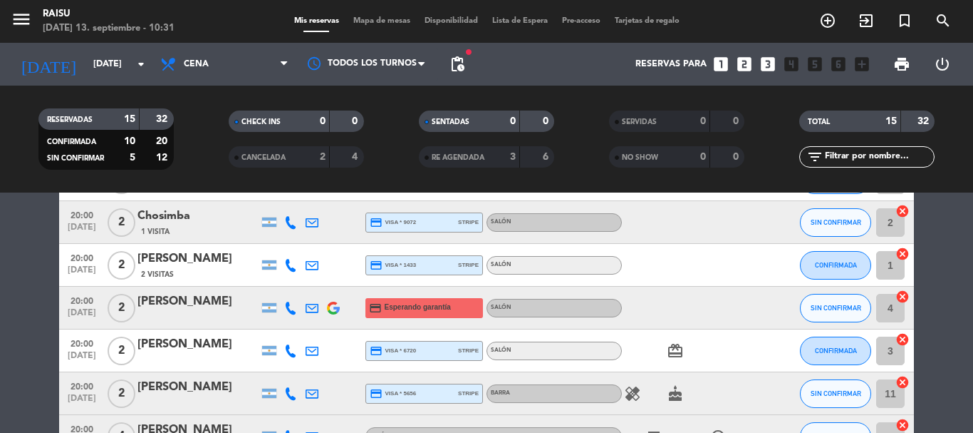
scroll to position [214, 0]
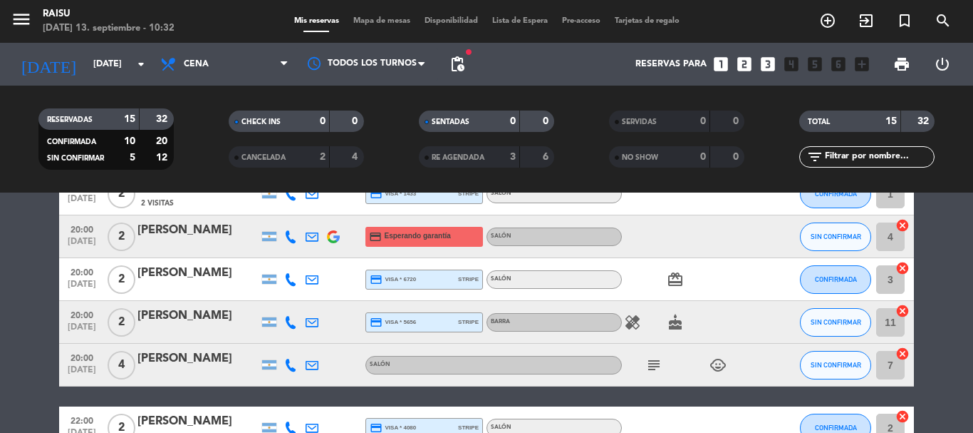
click at [629, 316] on icon "healing" at bounding box center [632, 322] width 17 height 17
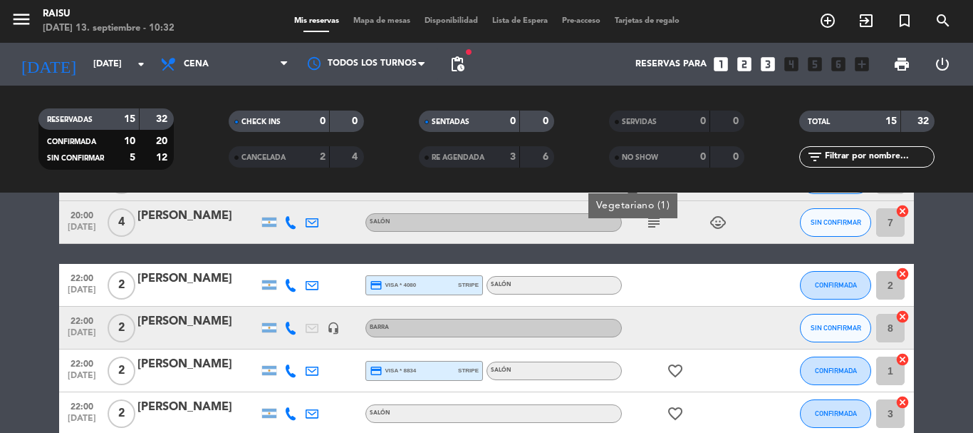
scroll to position [499, 0]
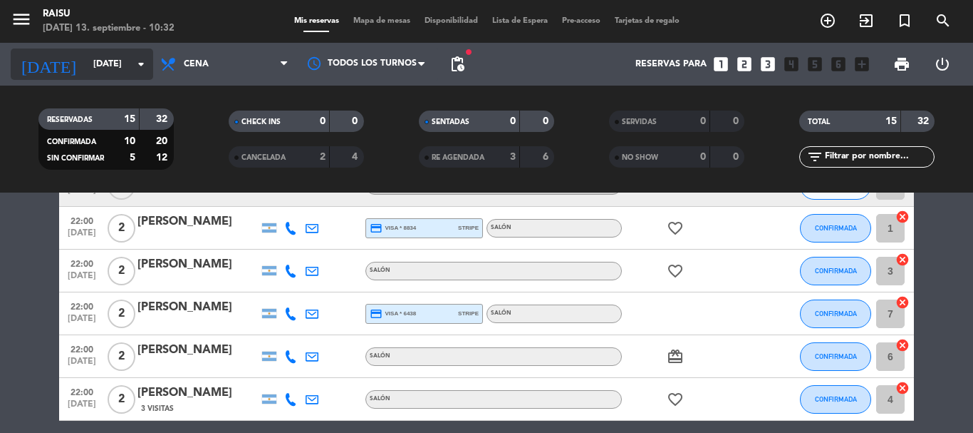
click at [141, 68] on icon "arrow_drop_down" at bounding box center [141, 64] width 17 height 17
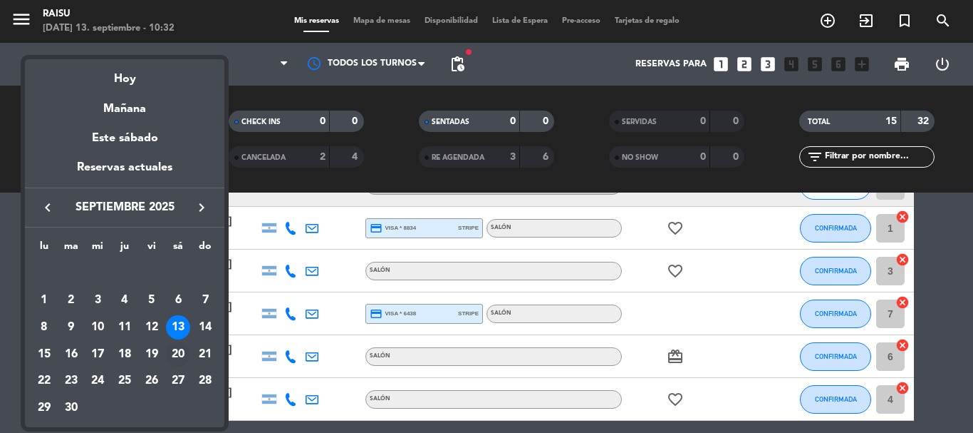
click at [177, 351] on div "20" at bounding box center [178, 354] width 24 height 24
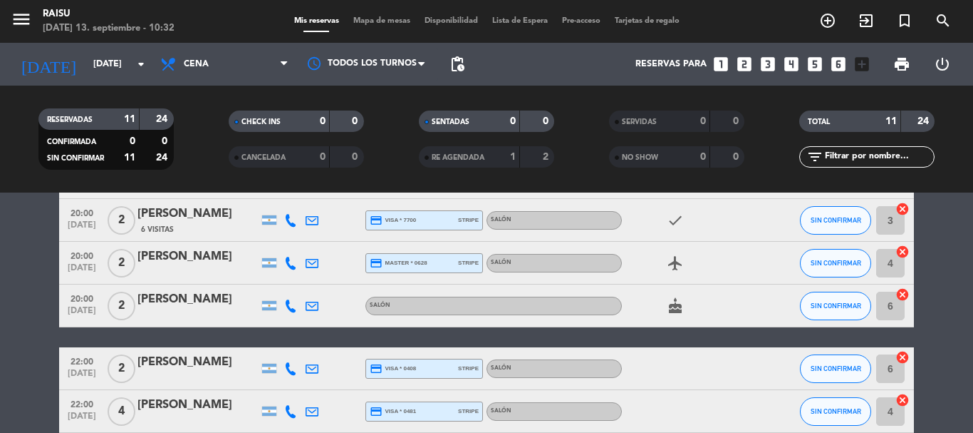
scroll to position [173, 0]
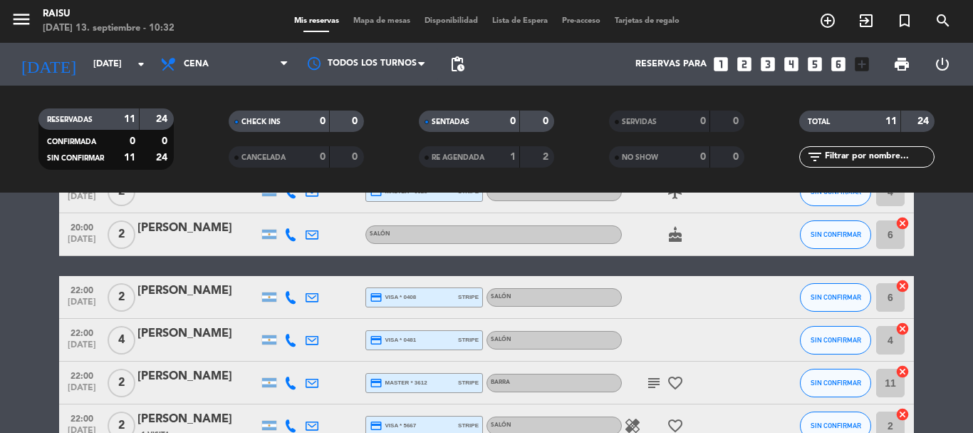
click at [653, 384] on icon "subject" at bounding box center [654, 382] width 17 height 17
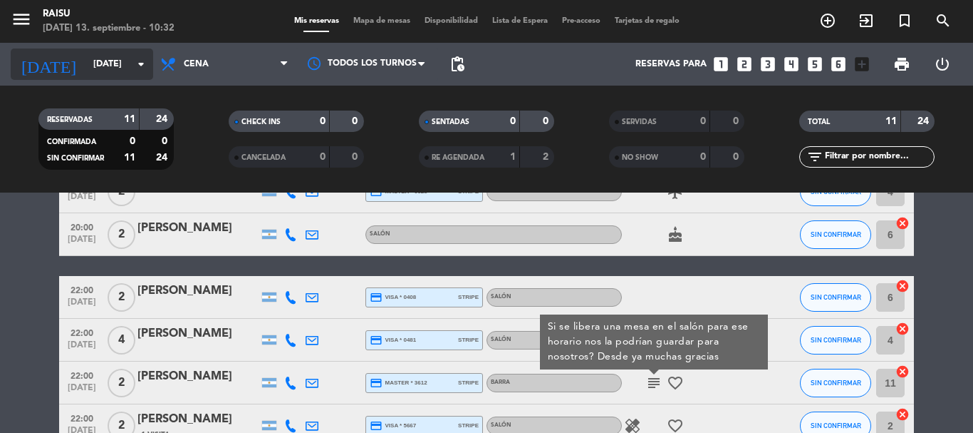
click at [93, 55] on input "[DATE]" at bounding box center [146, 64] width 120 height 24
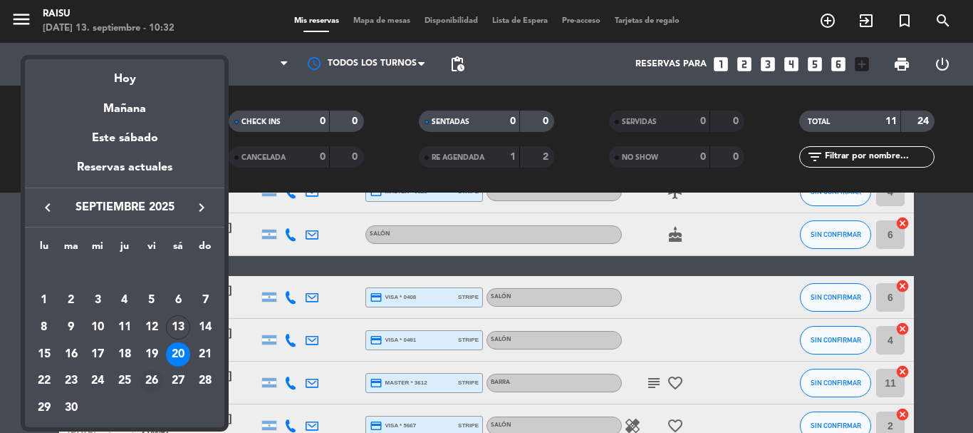
click at [150, 377] on div "26" at bounding box center [152, 381] width 24 height 24
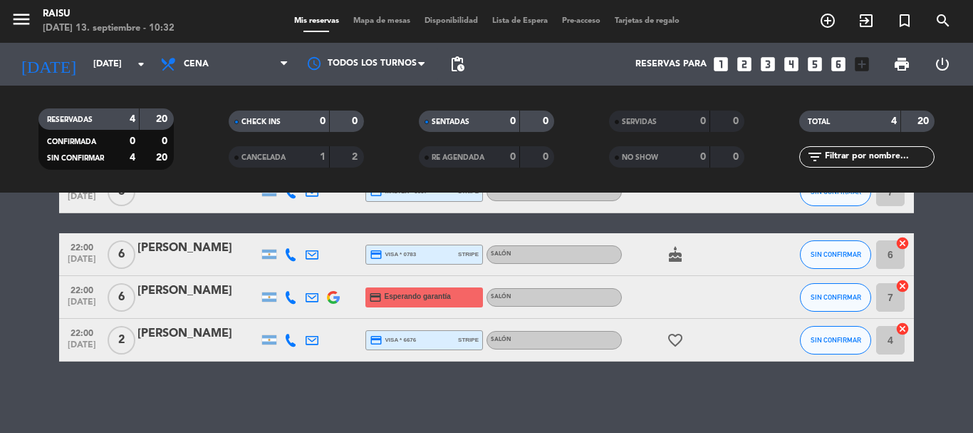
scroll to position [0, 0]
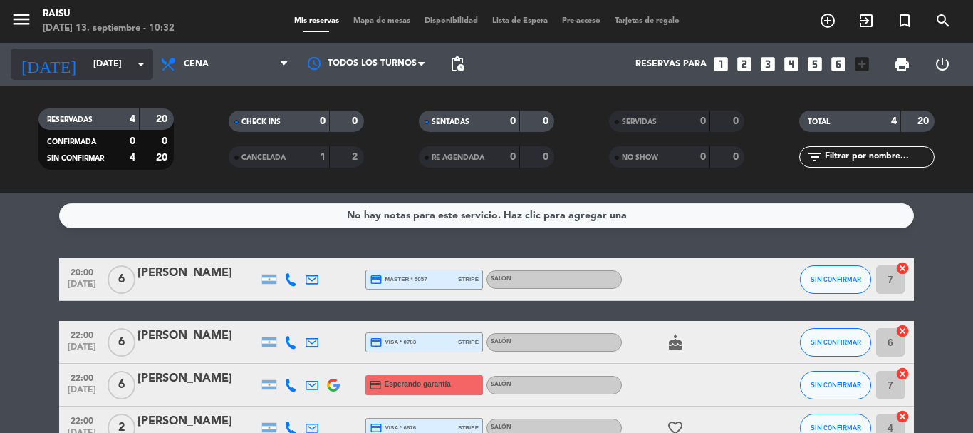
click at [127, 73] on input "[DATE]" at bounding box center [146, 64] width 120 height 24
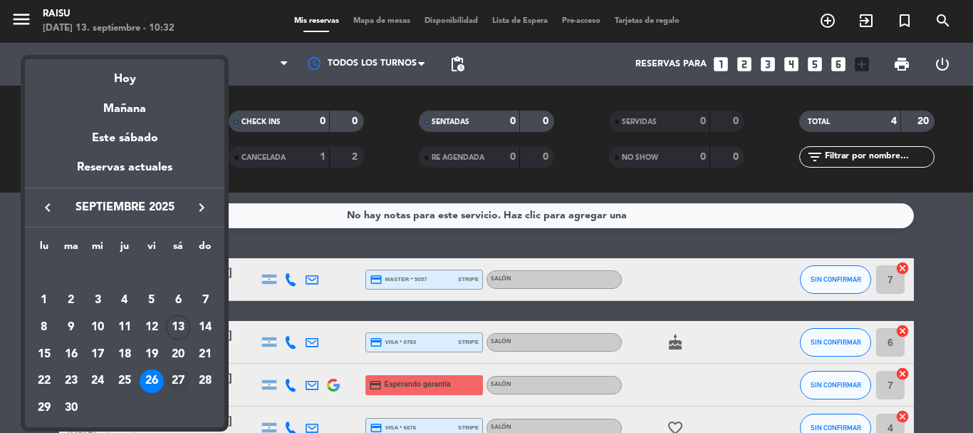
click at [186, 383] on div "27" at bounding box center [178, 381] width 24 height 24
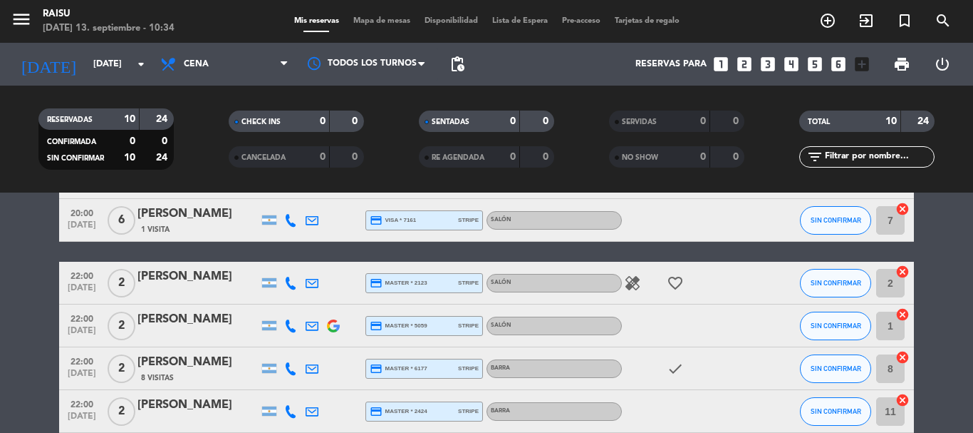
scroll to position [59, 0]
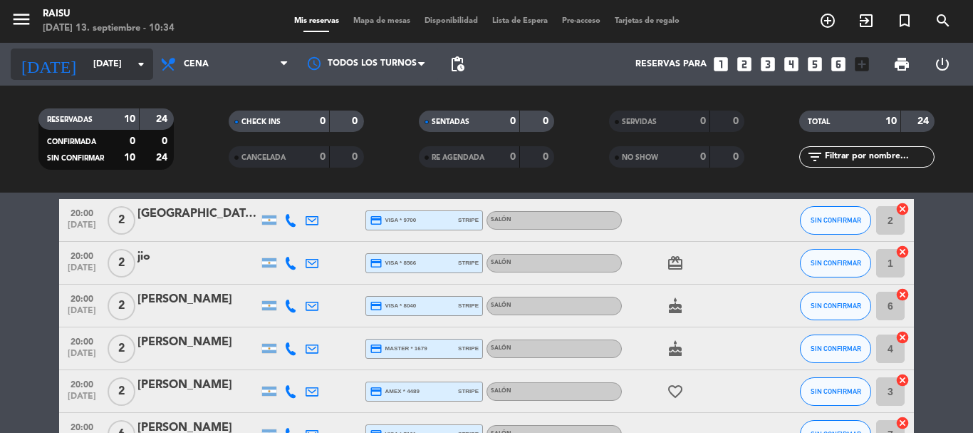
click at [134, 70] on icon "arrow_drop_down" at bounding box center [141, 64] width 17 height 17
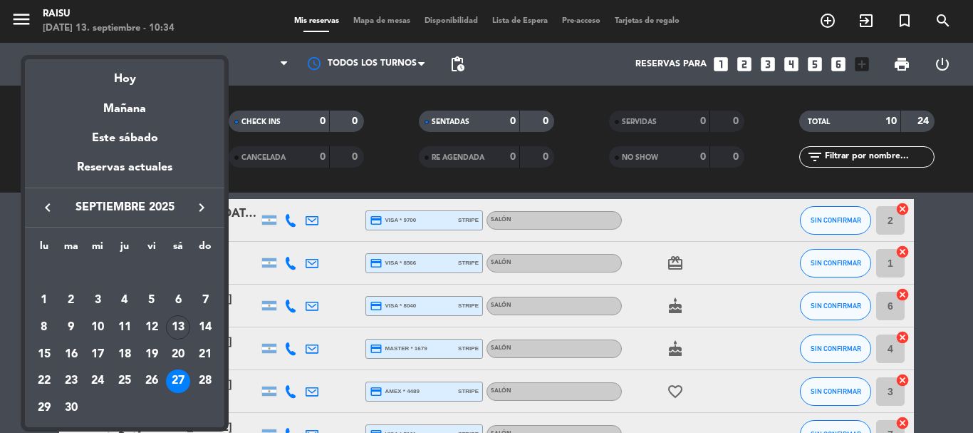
click at [170, 327] on div "13" at bounding box center [178, 327] width 24 height 24
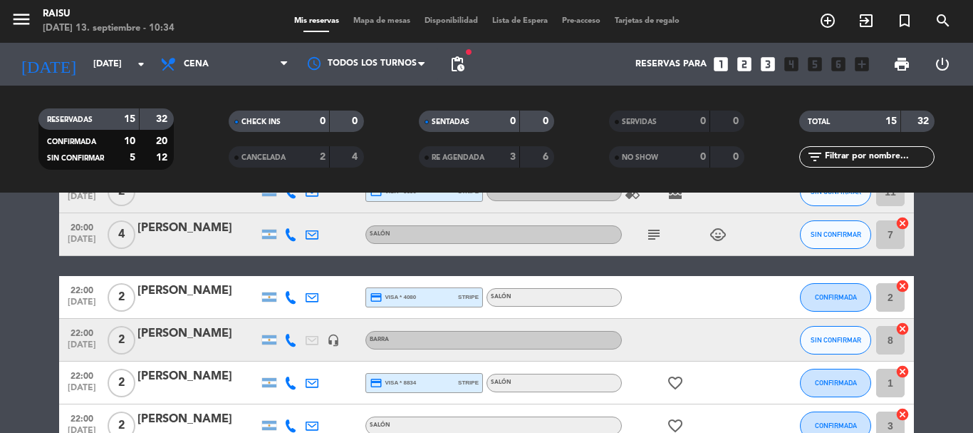
scroll to position [273, 0]
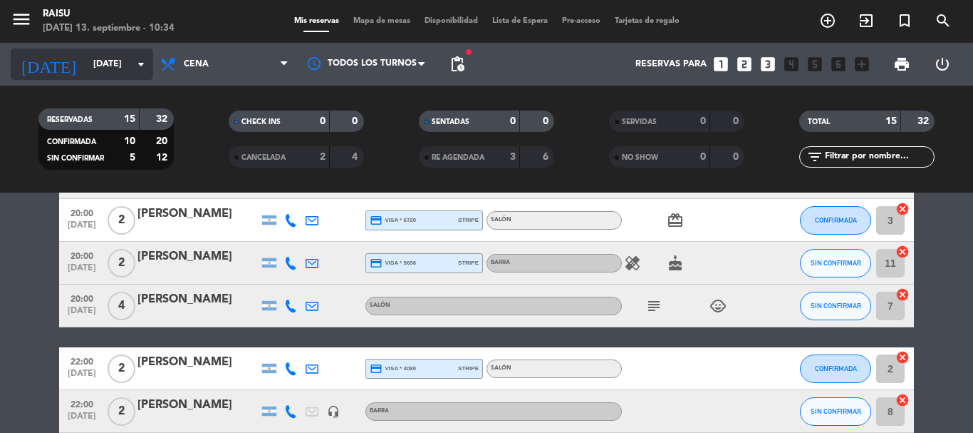
click at [118, 59] on input "[DATE]" at bounding box center [146, 64] width 120 height 24
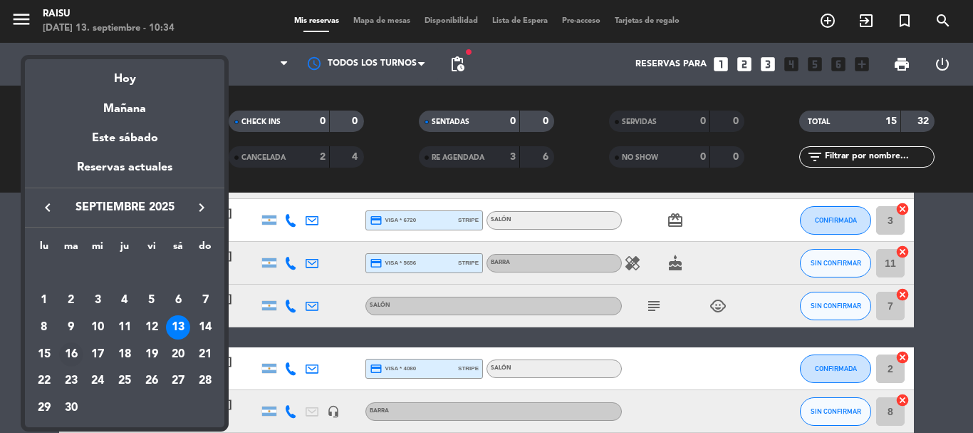
click at [62, 355] on div "16" at bounding box center [71, 354] width 24 height 24
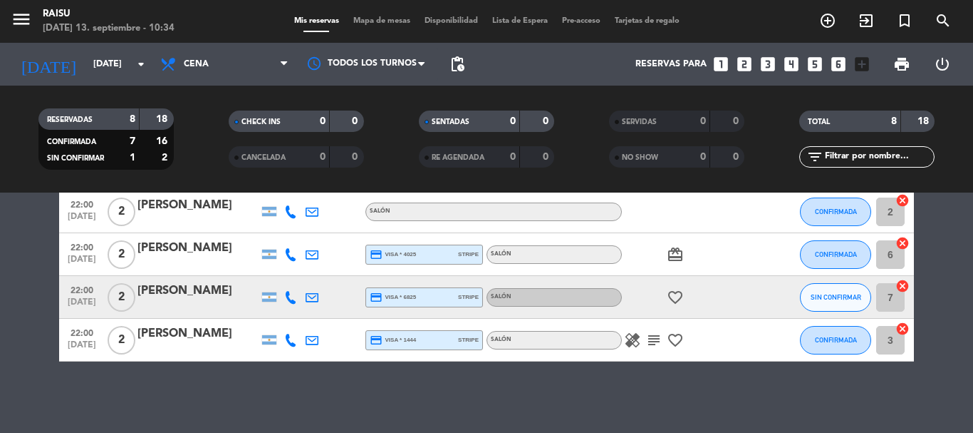
scroll to position [187, 0]
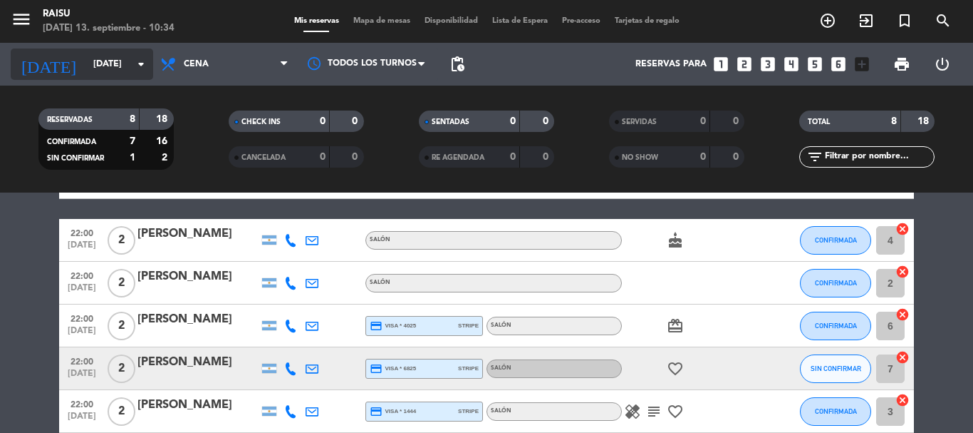
click at [94, 68] on input "[DATE]" at bounding box center [146, 64] width 120 height 24
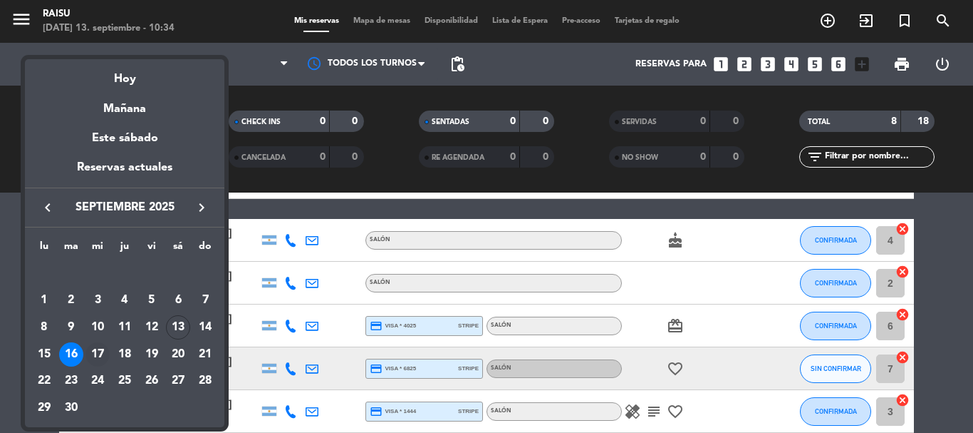
click at [103, 353] on div "17" at bounding box center [98, 354] width 24 height 24
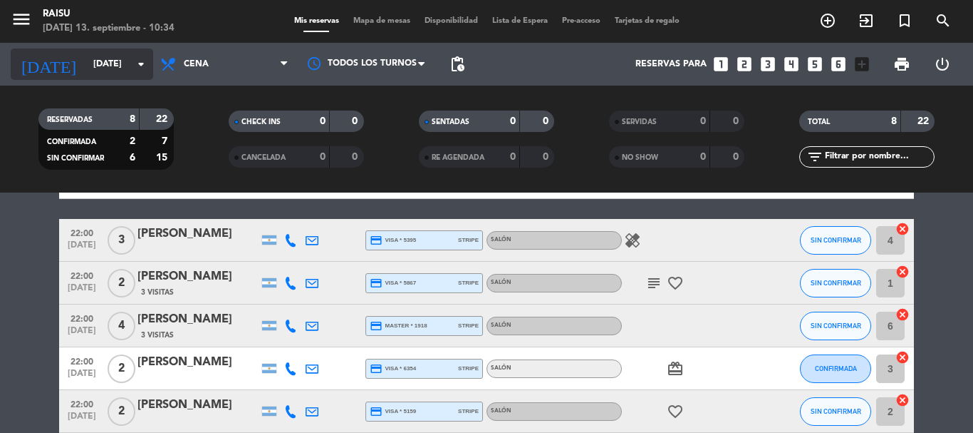
click at [98, 57] on input "[DATE]" at bounding box center [146, 64] width 120 height 24
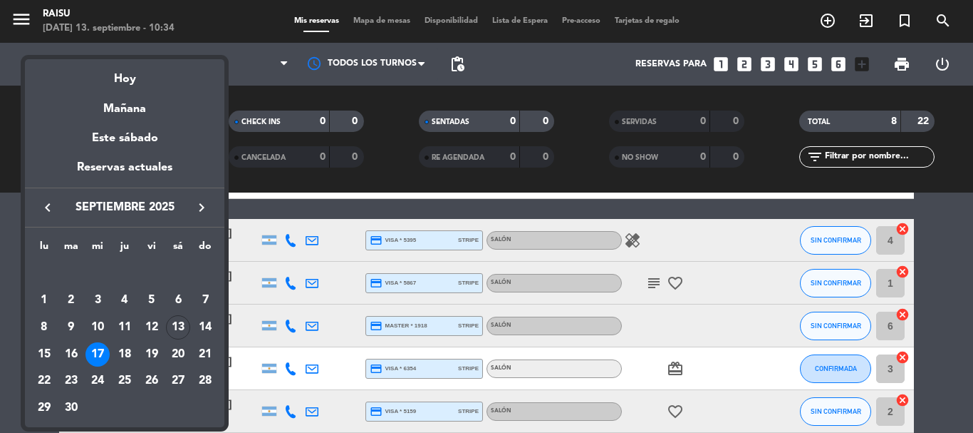
click at [127, 350] on div "18" at bounding box center [125, 354] width 24 height 24
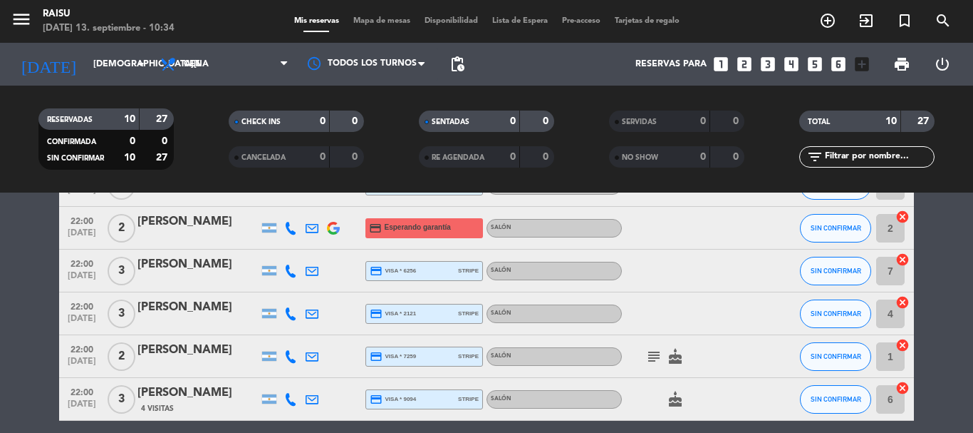
scroll to position [344, 0]
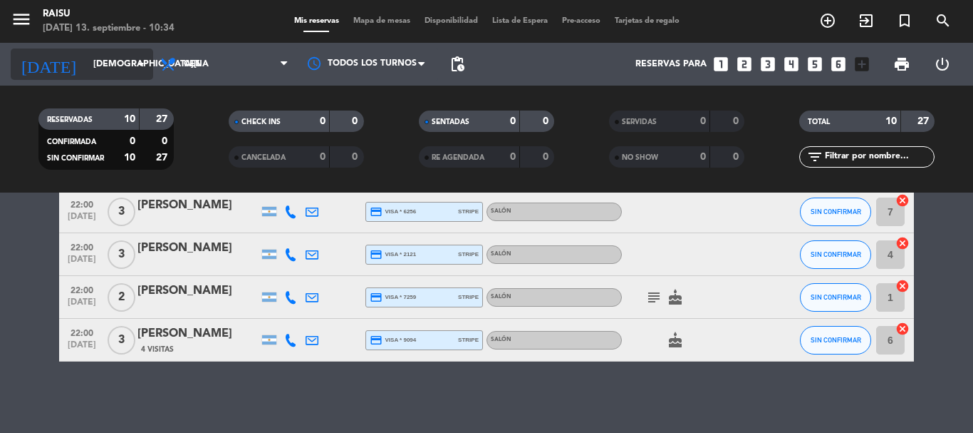
click at [86, 61] on input "[DEMOGRAPHIC_DATA][DATE]" at bounding box center [146, 64] width 120 height 24
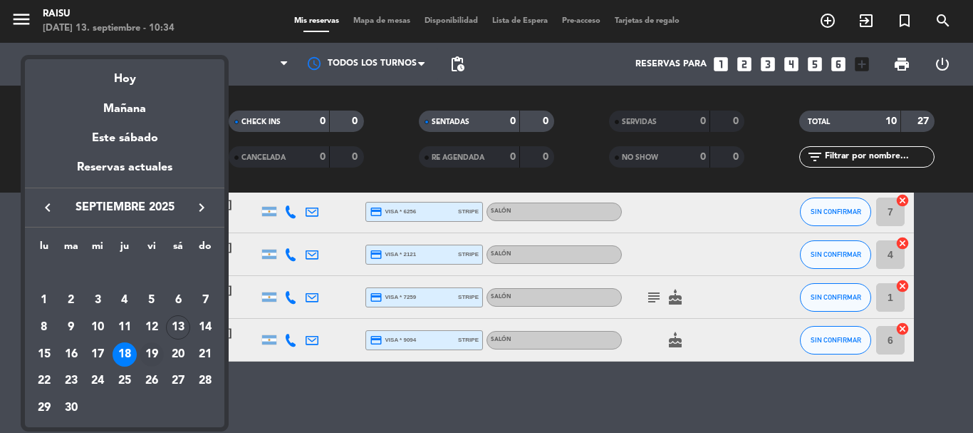
click at [163, 356] on div "19" at bounding box center [152, 354] width 24 height 24
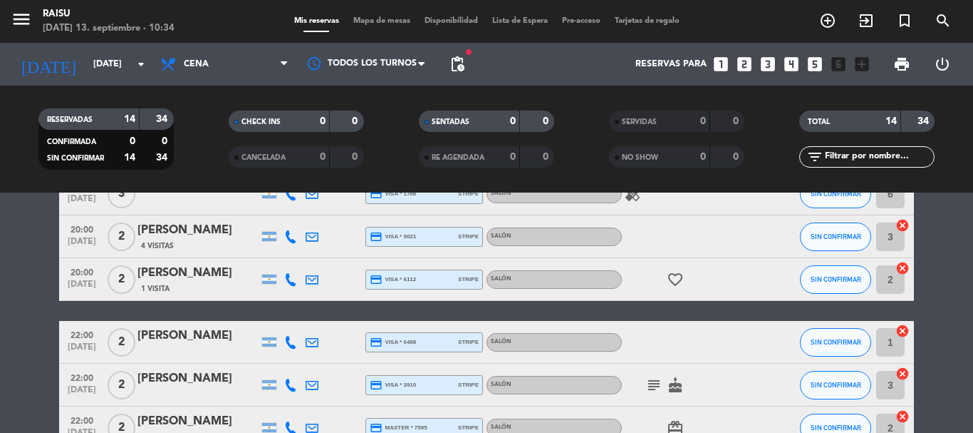
scroll to position [71, 0]
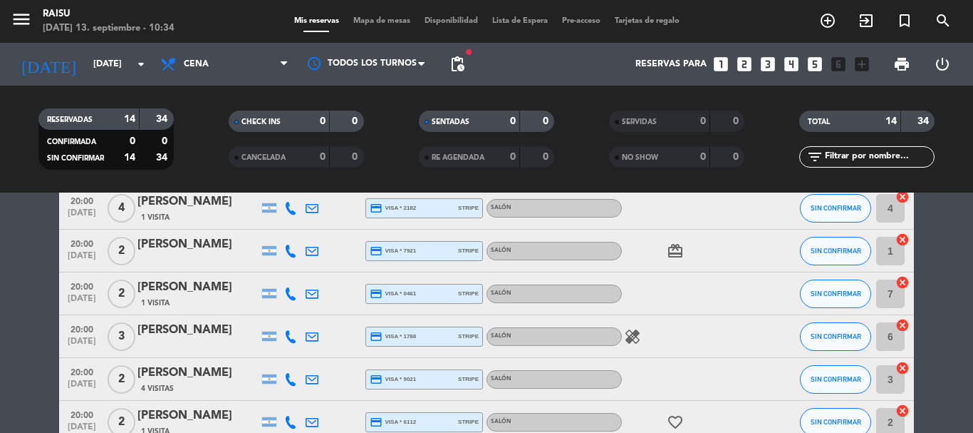
click at [633, 340] on icon "healing" at bounding box center [632, 336] width 17 height 17
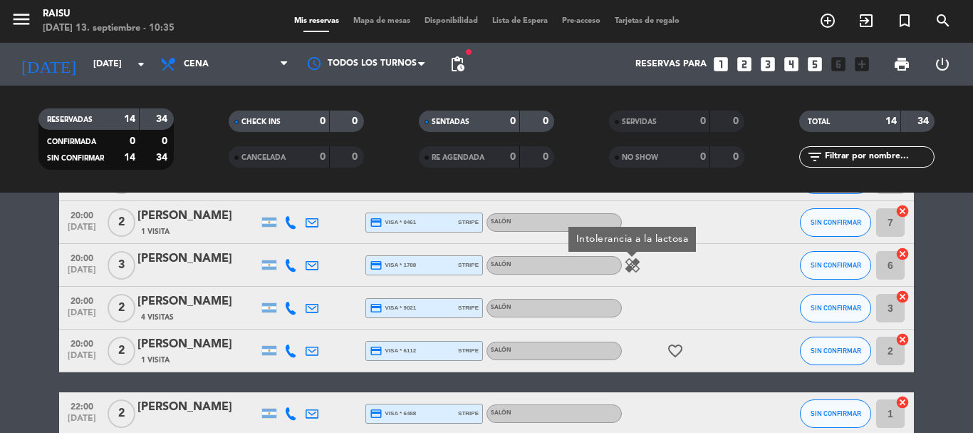
scroll to position [356, 0]
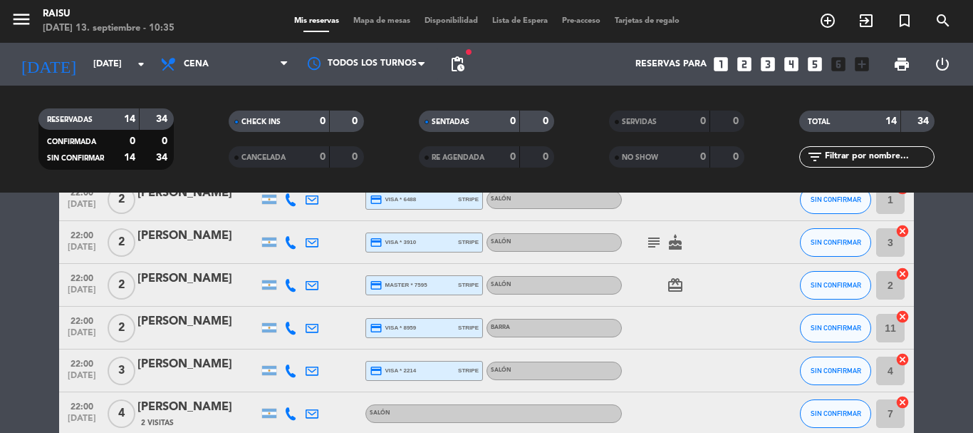
click at [646, 234] on icon "subject" at bounding box center [654, 242] width 17 height 17
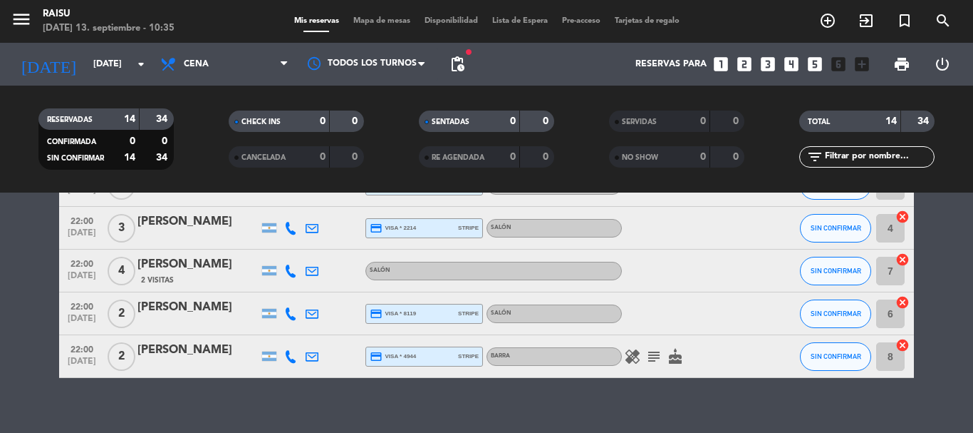
scroll to position [515, 0]
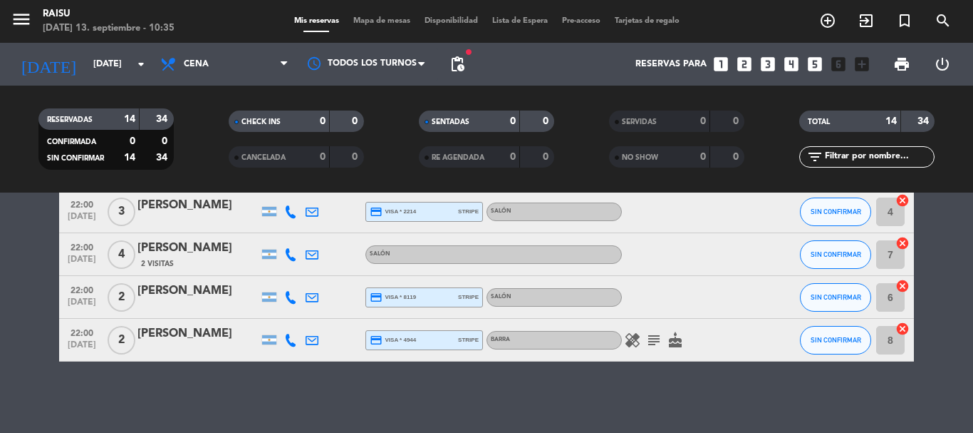
click at [683, 387] on div "No hay notas para este servicio. Haz clic para agregar una 20:00 [DATE] 4 [PERS…" at bounding box center [486, 312] width 973 height 240
click at [643, 331] on span "healing" at bounding box center [632, 339] width 21 height 17
click at [638, 338] on icon "healing" at bounding box center [632, 339] width 17 height 17
click at [648, 341] on icon "subject" at bounding box center [654, 339] width 17 height 17
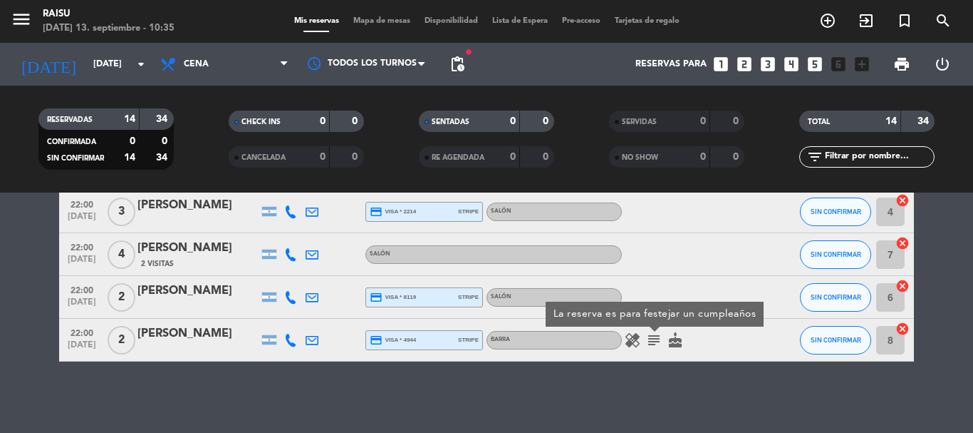
click at [646, 376] on div "No hay notas para este servicio. Haz clic para agregar una 20:00 [DATE] 4 [PERS…" at bounding box center [486, 312] width 973 height 240
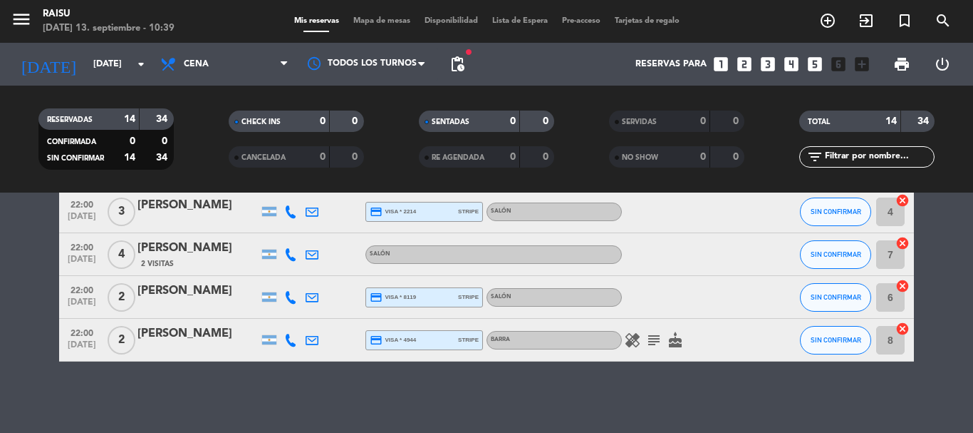
click at [123, 83] on div "[DATE] [DATE] arrow_drop_down" at bounding box center [82, 64] width 143 height 43
click at [122, 66] on input "[DATE]" at bounding box center [146, 64] width 120 height 24
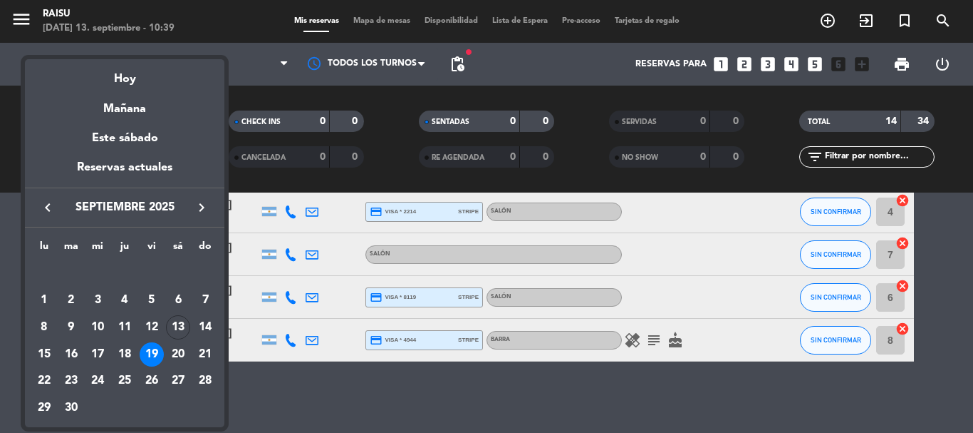
drag, startPoint x: 180, startPoint y: 331, endPoint x: 230, endPoint y: 221, distance: 120.8
click at [180, 330] on div "13" at bounding box center [178, 327] width 24 height 24
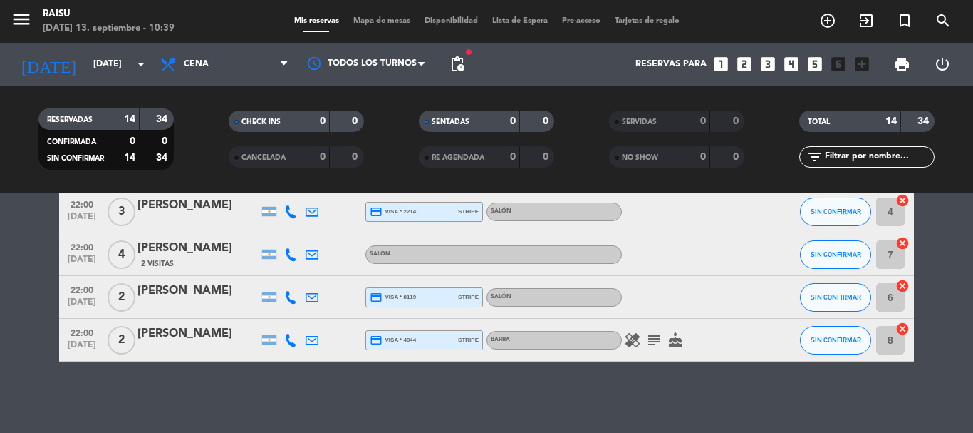
type input "[DATE]"
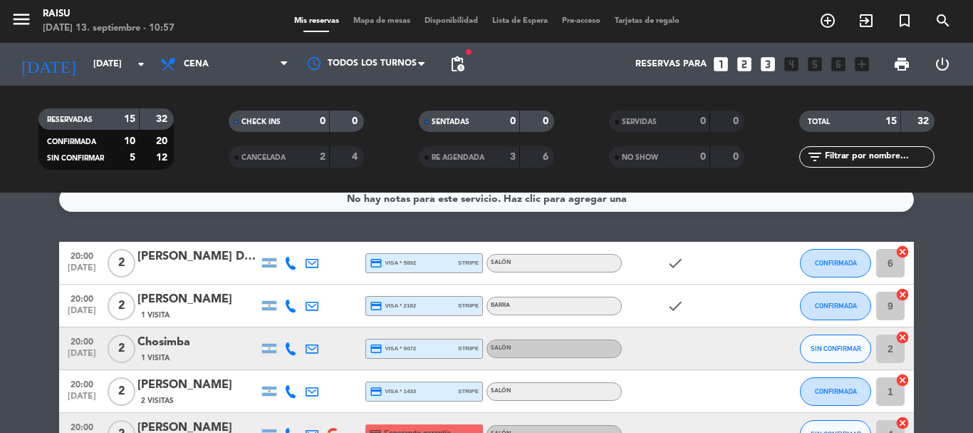
scroll to position [0, 0]
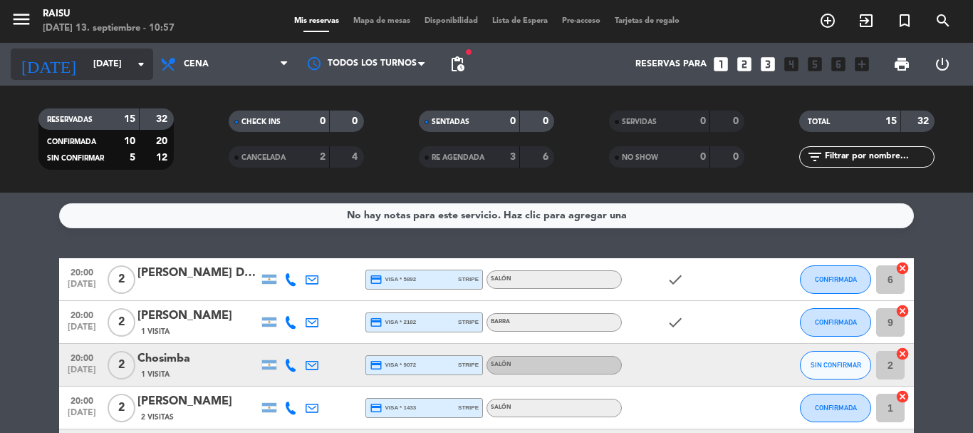
click at [122, 60] on input "[DATE]" at bounding box center [146, 64] width 120 height 24
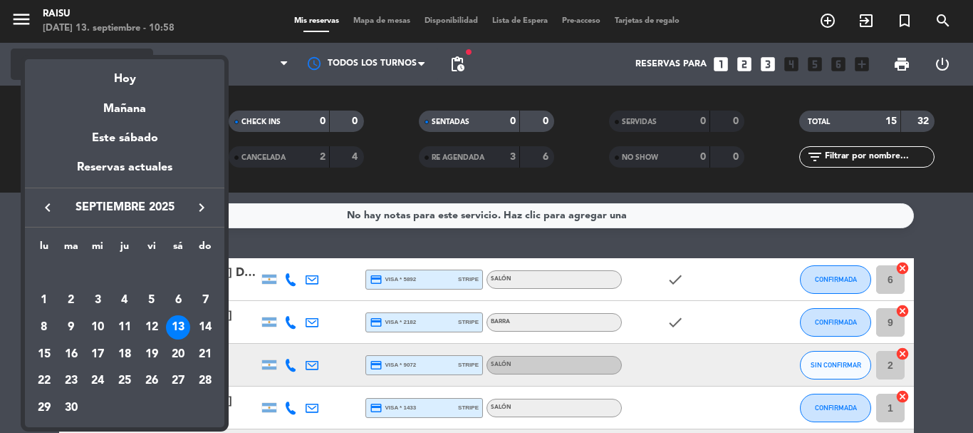
click at [122, 60] on div "Hoy" at bounding box center [125, 73] width 200 height 29
